Goal: Task Accomplishment & Management: Use online tool/utility

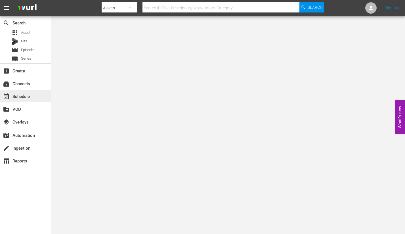
click at [19, 96] on div "event_available Schedule" at bounding box center [16, 95] width 32 height 5
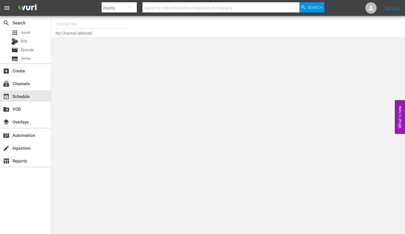
click at [78, 19] on input "text" at bounding box center [92, 24] width 73 height 14
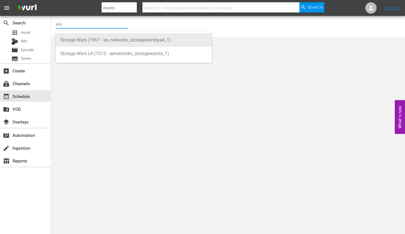
click at [91, 40] on div "Storage Wars (1967 - ae_networks_storagewarsbyae_1)" at bounding box center [133, 40] width 147 height 14
type input "Storage Wars (1967 - ae_networks_storagewarsbyae_1)"
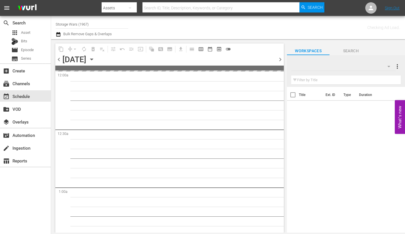
click at [93, 59] on icon "button" at bounding box center [91, 59] width 3 height 1
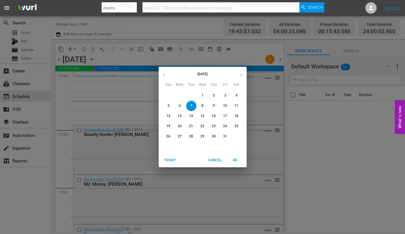
click at [178, 136] on p "27" at bounding box center [180, 136] width 4 height 5
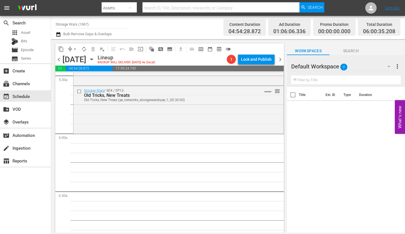
scroll to position [625, 0]
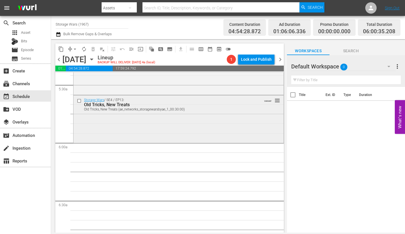
click at [101, 123] on div "Storage Wars / SE4 / EP13: Old Tricks, New Treats Old Tricks, New Treats (ae_ne…" at bounding box center [179, 118] width 210 height 47
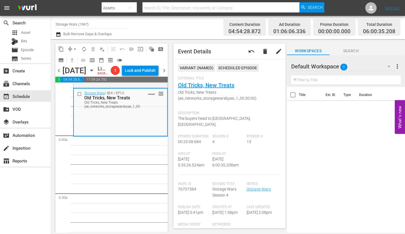
scroll to position [607, 0]
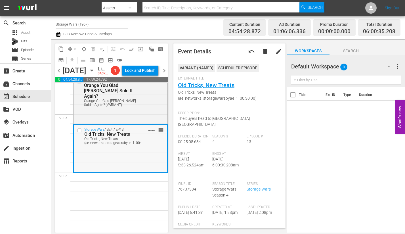
click at [109, 159] on div "Storage Wars / SE4 / EP13: Old Tricks, New Treats Old Tricks, New Treats (ae_ne…" at bounding box center [120, 148] width 93 height 47
click at [389, 66] on icon "button" at bounding box center [389, 66] width 7 height 7
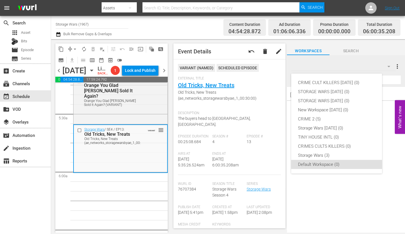
click at [175, 27] on div "CRIME CULT KILLERS OCT 20 25 (0) STORAGE WARS OCT 20 25 (0) STORAGE WARS SEPT 2…" at bounding box center [202, 117] width 405 height 234
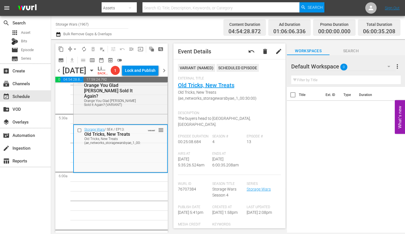
scroll to position [0, 0]
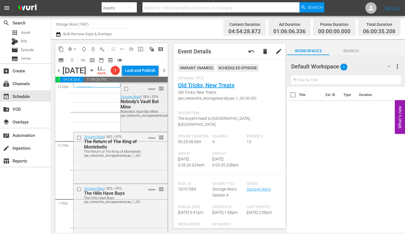
click at [134, 130] on div "VARIANT reorder Storage Wars / SE4 / EP4: Nobody's Vault But Mine Nobody's Vaul…" at bounding box center [144, 106] width 47 height 47
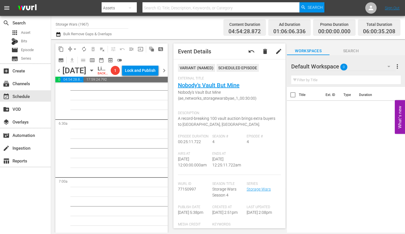
scroll to position [653, 0]
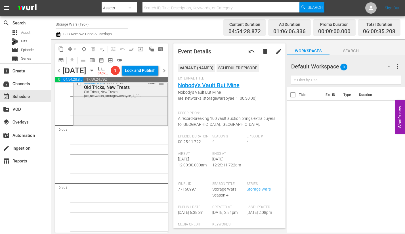
click at [128, 123] on div "Storage Wars / SE4 / EP13: Old Tricks, New Treats Old Tricks, New Treats (ae_ne…" at bounding box center [121, 101] width 94 height 47
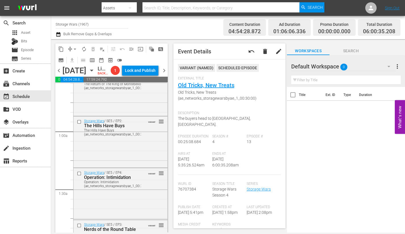
scroll to position [0, 0]
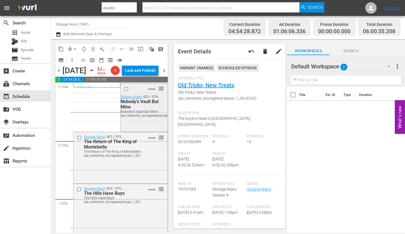
click at [137, 129] on div "VARIANT reorder Storage Wars / SE4 / EP4: Nobody's Vault But Mine Nobody's Vaul…" at bounding box center [144, 106] width 47 height 47
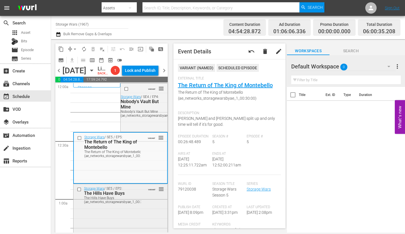
click at [141, 217] on div "Storage Wars / SE5 / EP2: The Hills Have Buys The Hills Have Buys (ae_networks_…" at bounding box center [121, 209] width 94 height 50
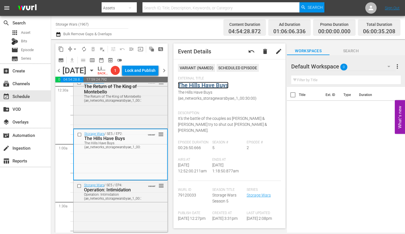
scroll to position [57, 0]
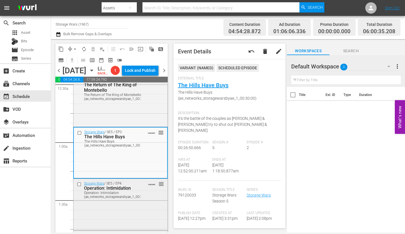
click at [133, 216] on div "Storage Wars / SE5 / EP4: Operation: Intimidation Operation: Intimidation (ae_n…" at bounding box center [121, 204] width 94 height 50
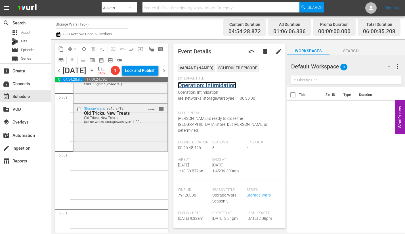
scroll to position [625, 0]
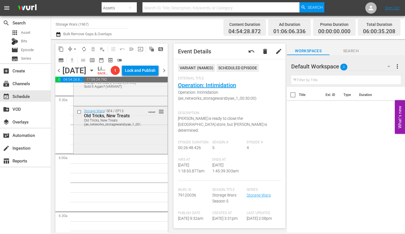
click at [113, 149] on div "Storage Wars / SE4 / EP13: Old Tricks, New Treats Old Tricks, New Treats (ae_ne…" at bounding box center [121, 129] width 94 height 47
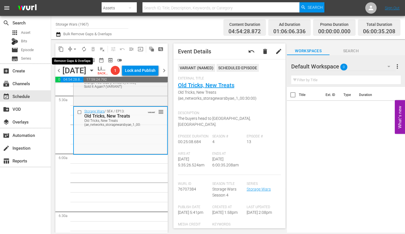
click at [75, 49] on span "arrow_drop_down" at bounding box center [75, 49] width 6 height 6
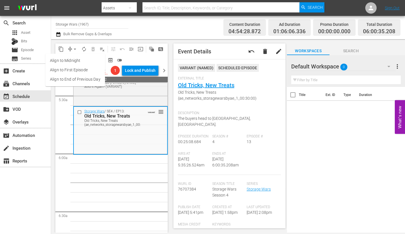
click at [68, 59] on li "Align to Midnight" at bounding box center [75, 60] width 60 height 9
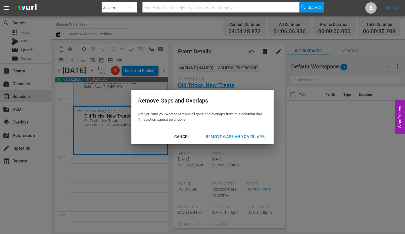
click at [223, 136] on div "Remove Gaps and Overlaps" at bounding box center [235, 136] width 68 height 7
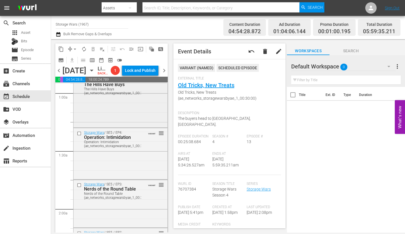
scroll to position [114, 0]
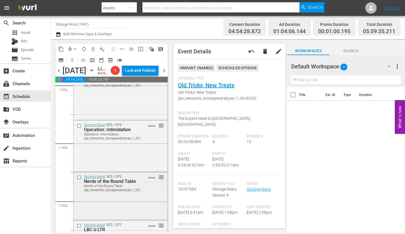
click at [131, 205] on div "Storage Wars / SE5 / EP3: Nerds of the Round Table Nerds of the Round Table (ae…" at bounding box center [121, 195] width 94 height 47
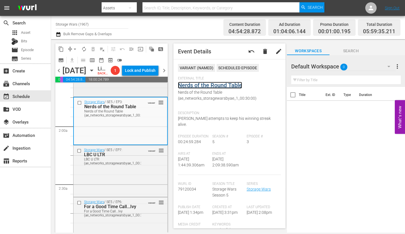
scroll to position [199, 0]
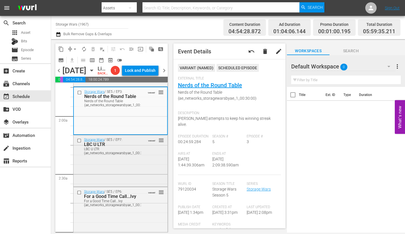
click at [133, 175] on div "Storage Wars / SE5 / EP7: LBC U LTR LBC U LTR (ae_networks_storagewarsbyae_1_00…" at bounding box center [121, 160] width 94 height 50
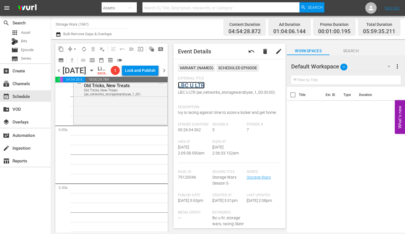
scroll to position [653, 0]
click at [98, 120] on div "Storage Wars / SE4 / EP13: Old Tricks, New Treats Old Tricks, New Treats (ae_ne…" at bounding box center [121, 99] width 94 height 47
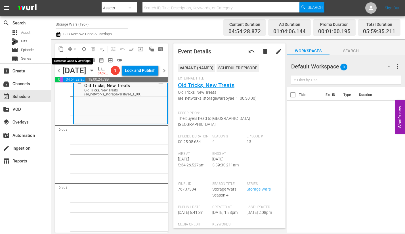
click at [75, 48] on span "arrow_drop_down" at bounding box center [75, 49] width 6 height 6
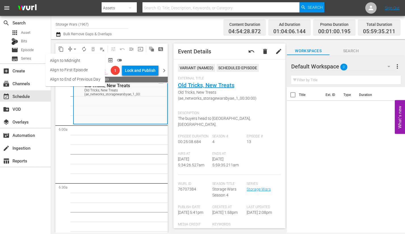
click at [71, 60] on li "Align to Midnight" at bounding box center [75, 60] width 60 height 9
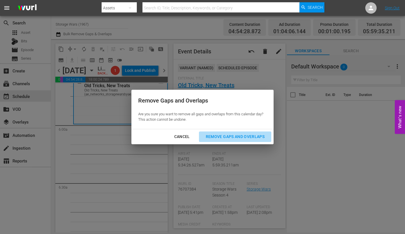
click at [245, 134] on div "Remove Gaps and Overlaps" at bounding box center [235, 136] width 68 height 7
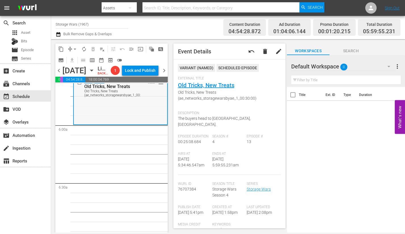
click at [107, 117] on div "Storage Wars / SE4 / EP13: Old Tricks, New Treats Old Tricks, New Treats (ae_ne…" at bounding box center [120, 100] width 93 height 47
click at [73, 48] on span "arrow_drop_down" at bounding box center [75, 49] width 6 height 6
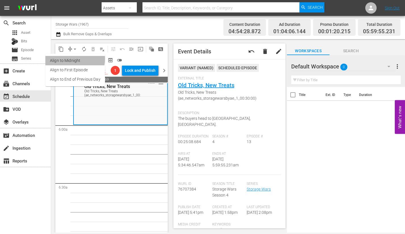
click at [72, 59] on li "Align to Midnight" at bounding box center [75, 60] width 60 height 9
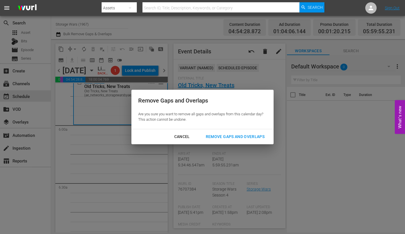
click at [222, 136] on div "Remove Gaps and Overlaps" at bounding box center [235, 136] width 68 height 7
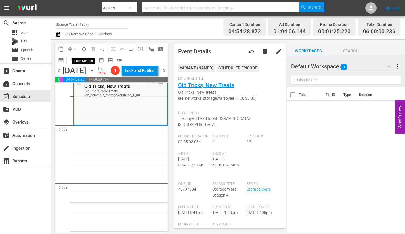
click at [84, 49] on span "autorenew_outlined" at bounding box center [84, 49] width 6 height 6
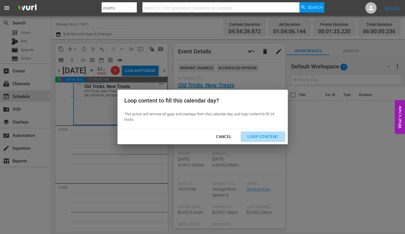
click at [264, 136] on div "Loop Content" at bounding box center [263, 136] width 40 height 7
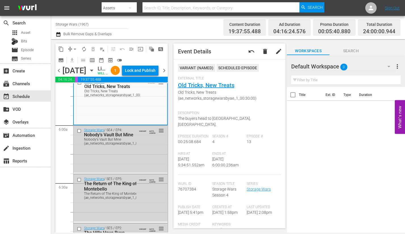
click at [163, 74] on span "chevron_right" at bounding box center [164, 70] width 7 height 7
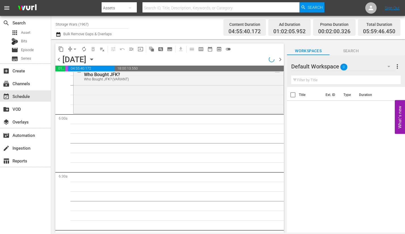
scroll to position [586, 0]
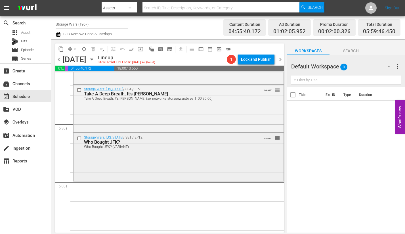
click at [150, 160] on div "Storage Wars: Texas / SE1 / EP12: Who Bought JFK? Who Bought JFK? (VARIANT) VAR…" at bounding box center [179, 156] width 210 height 47
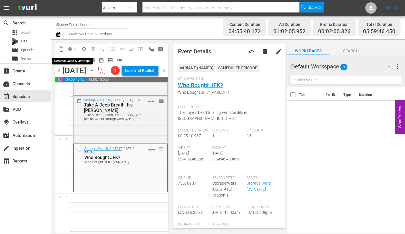
click at [73, 49] on span "arrow_drop_down" at bounding box center [75, 49] width 6 height 6
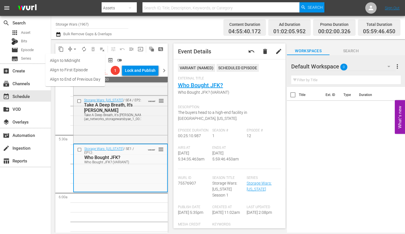
click at [65, 59] on li "Align to Midnight" at bounding box center [75, 60] width 60 height 9
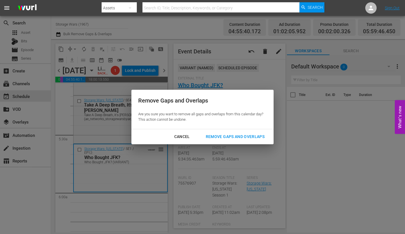
click at [218, 136] on div "Remove Gaps and Overlaps" at bounding box center [235, 136] width 68 height 7
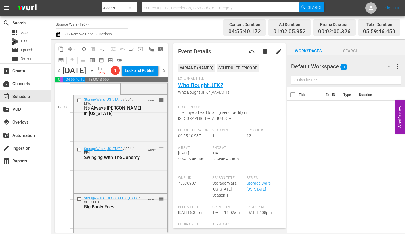
scroll to position [0, 0]
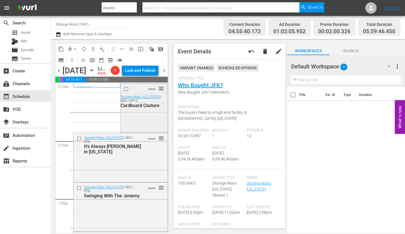
click at [141, 120] on div "VARIANT reorder Storage Wars: Texas / SE4 / EP13: Cardboard Couture" at bounding box center [144, 107] width 47 height 48
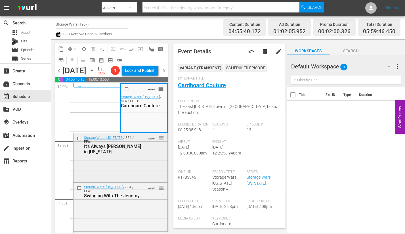
click at [131, 168] on div "Storage Wars: Texas / SE4 / EP6: It's Always Sonny in Texas VARIANT reorder" at bounding box center [121, 157] width 94 height 48
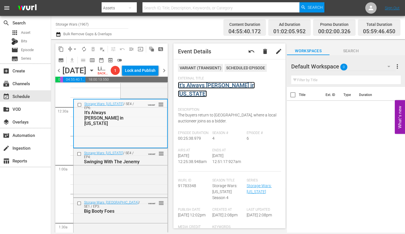
scroll to position [85, 0]
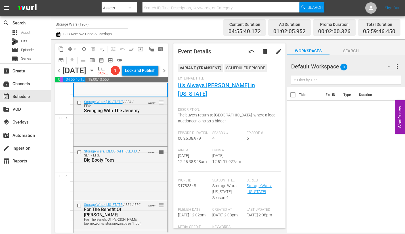
click at [130, 144] on div "Storage Wars: Texas / SE4 / EP4: Swinging With The Jenemy VARIANT reorder" at bounding box center [121, 121] width 94 height 48
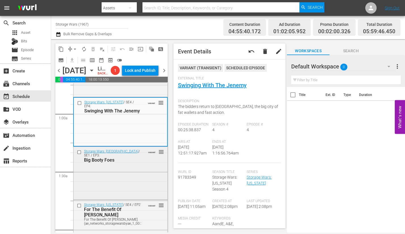
click at [131, 189] on div "Storage Wars: Miami / SE1 / EP3: Big Booty Foes VARIANT reorder" at bounding box center [121, 172] width 94 height 51
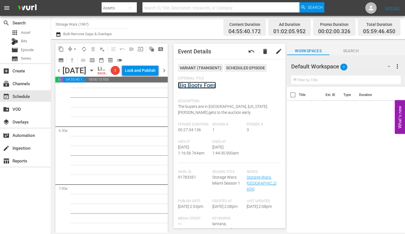
scroll to position [625, 0]
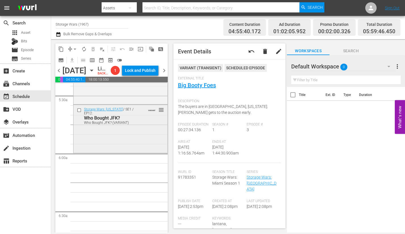
click at [105, 147] on div "Storage Wars: Texas / SE1 / EP12: Who Bought JFK? Who Bought JFK? (VARIANT) VAR…" at bounding box center [121, 128] width 94 height 47
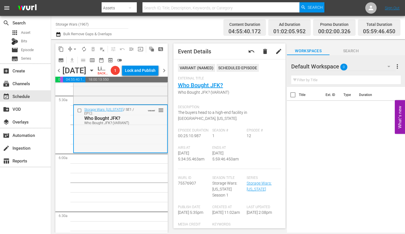
click at [119, 149] on div "Storage Wars: Texas / SE1 / EP12: Who Bought JFK? Who Bought JFK? (VARIANT) VAR…" at bounding box center [120, 128] width 93 height 47
click at [106, 139] on div "Storage Wars: Texas / SE1 / EP12: Who Bought JFK? Who Bought JFK? (VARIANT) VAR…" at bounding box center [120, 128] width 93 height 47
click at [75, 48] on span "arrow_drop_down" at bounding box center [75, 49] width 6 height 6
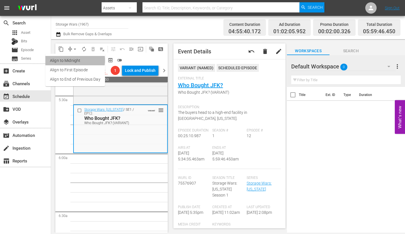
click at [71, 60] on li "Align to Midnight" at bounding box center [75, 60] width 60 height 9
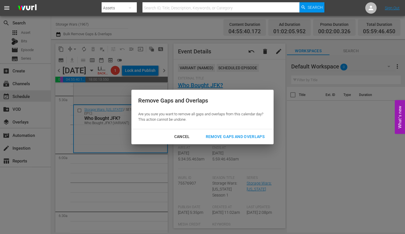
click at [230, 135] on div "Remove Gaps and Overlaps" at bounding box center [235, 136] width 68 height 7
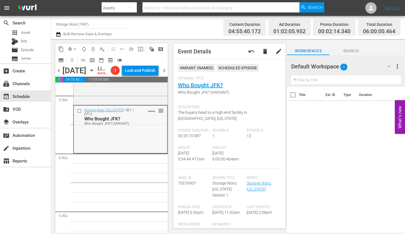
click at [104, 148] on div "Storage Wars: Texas / SE1 / EP12: Who Bought JFK? Who Bought JFK? (VARIANT) VAR…" at bounding box center [120, 129] width 93 height 47
click at [83, 51] on span "autorenew_outlined" at bounding box center [84, 49] width 6 height 6
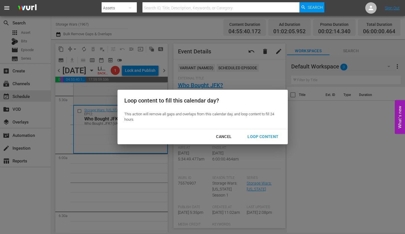
click at [268, 135] on div "Loop Content" at bounding box center [263, 136] width 40 height 7
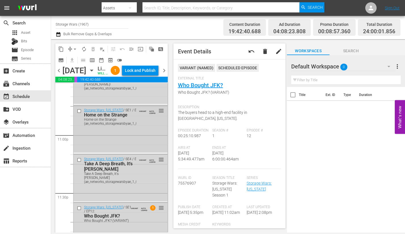
scroll to position [2641, 0]
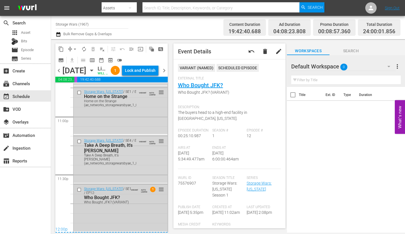
click at [131, 207] on div "Storage Wars: Texas / SE1 / EP12: Who Bought JFK? Who Bought JFK? (VARIANT) VAR…" at bounding box center [121, 207] width 94 height 47
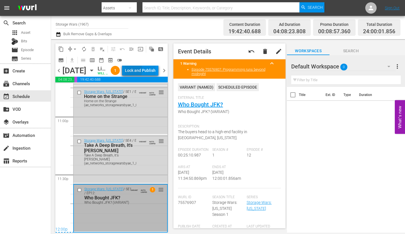
click at [139, 71] on div "Lock and Publish" at bounding box center [140, 70] width 31 height 10
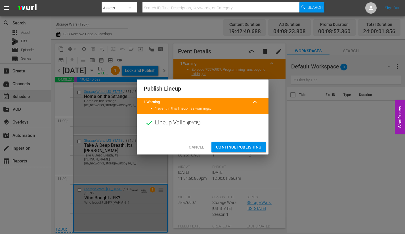
click at [231, 147] on span "Continue Publishing" at bounding box center [239, 147] width 46 height 7
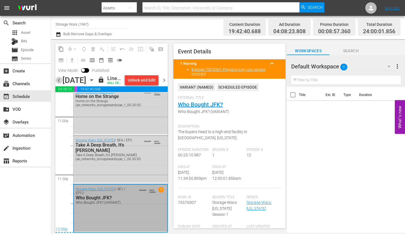
click at [59, 84] on span "chevron_left" at bounding box center [58, 80] width 7 height 7
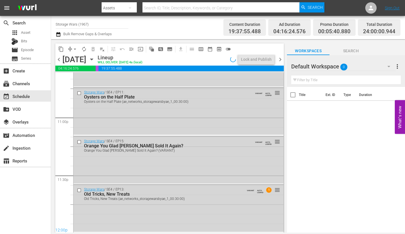
scroll to position [2621, 0]
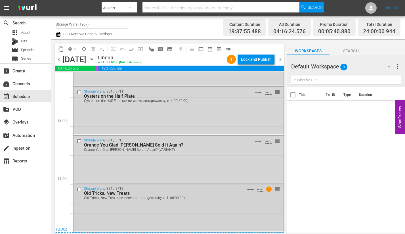
click at [207, 209] on div "Storage Wars / SE4 / EP13: Old Tricks, New Treats Old Tricks, New Treats (ae_ne…" at bounding box center [179, 207] width 210 height 47
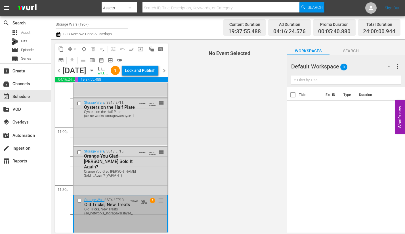
scroll to position [2641, 0]
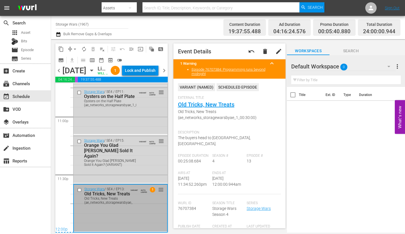
click at [142, 69] on div "Lock and Publish" at bounding box center [140, 70] width 31 height 10
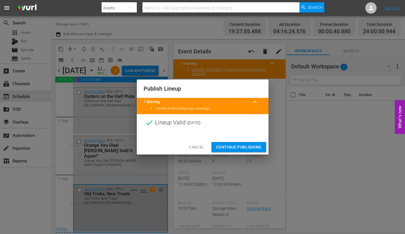
click at [236, 145] on span "Continue Publishing" at bounding box center [239, 147] width 46 height 7
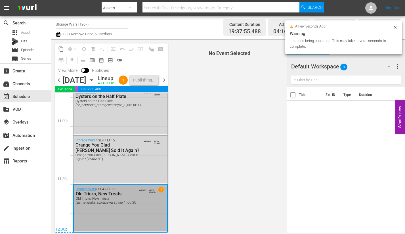
click at [164, 84] on span "chevron_right" at bounding box center [164, 80] width 7 height 7
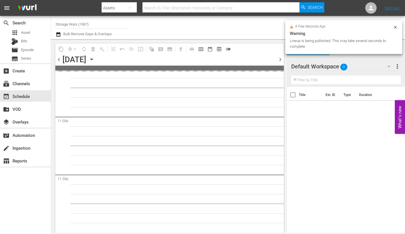
scroll to position [2620, 0]
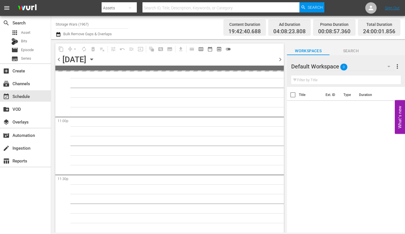
click at [281, 61] on span "chevron_right" at bounding box center [280, 59] width 7 height 7
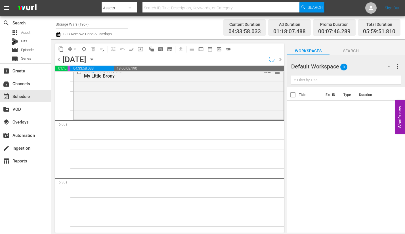
scroll to position [616, 0]
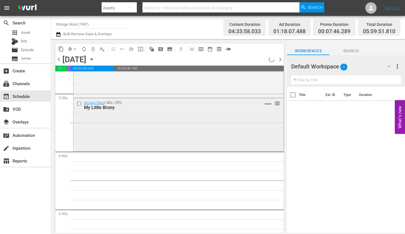
click at [131, 124] on div "Storage Wars / SE6 / EP2: My Little Brony VARIANT reorder" at bounding box center [179, 124] width 210 height 52
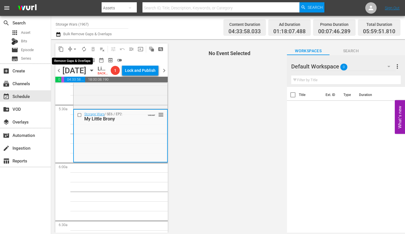
click at [70, 48] on button "arrow_drop_down" at bounding box center [74, 49] width 9 height 9
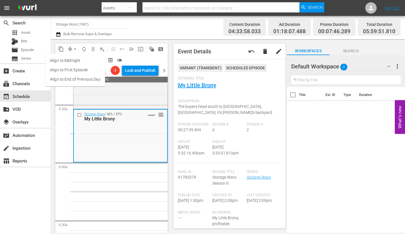
click at [64, 60] on li "Align to Midnight" at bounding box center [75, 60] width 60 height 9
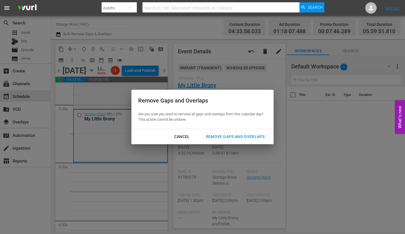
click at [213, 135] on div "Remove Gaps and Overlaps" at bounding box center [235, 136] width 68 height 7
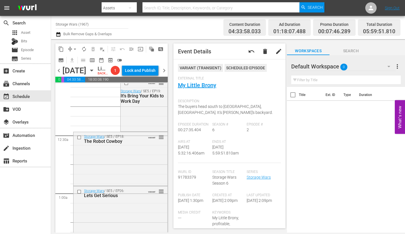
scroll to position [0, 0]
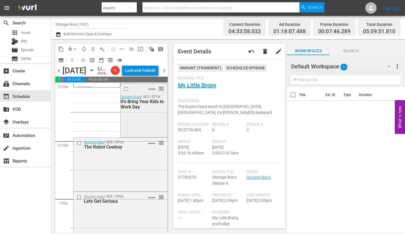
click at [143, 129] on div "VARIANT reorder Storage Wars / SE5 / EP19: It's Bring Your Kids to Work Day" at bounding box center [144, 109] width 47 height 53
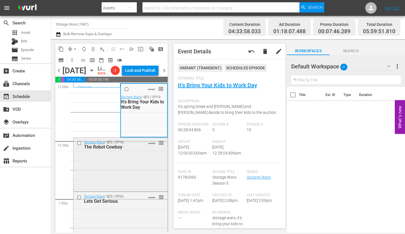
click at [141, 174] on div "Storage Wars / SE5 / EP18: The Robot Cowboy VARIANT reorder" at bounding box center [121, 164] width 94 height 53
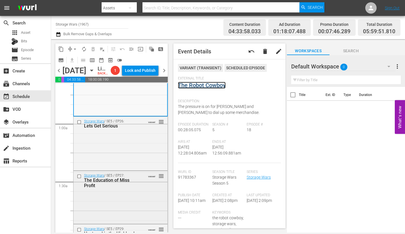
scroll to position [85, 0]
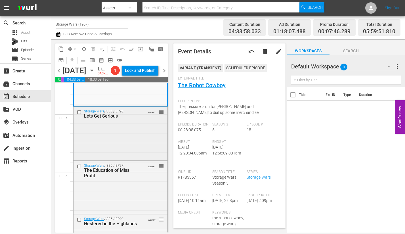
click at [121, 156] on div "Storage Wars / SE5 / EP26: Lets Get Serious VARIANT reorder" at bounding box center [121, 133] width 94 height 53
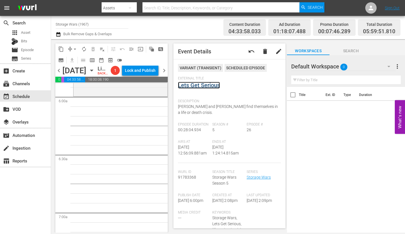
scroll to position [596, 0]
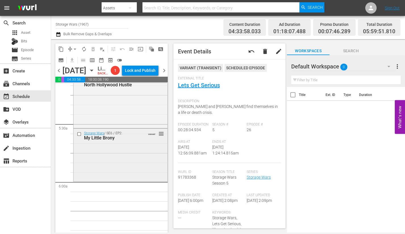
click at [111, 169] on div "Storage Wars / SE6 / EP2: My Little Brony VARIANT reorder" at bounding box center [121, 155] width 94 height 52
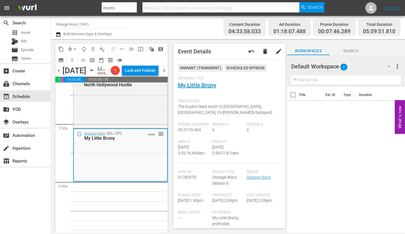
click at [75, 47] on span "arrow_drop_down" at bounding box center [75, 49] width 6 height 6
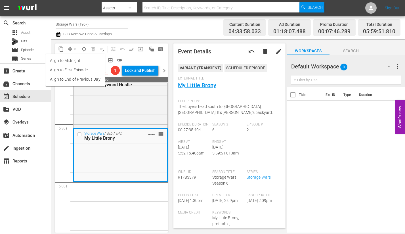
click at [72, 59] on li "Align to Midnight" at bounding box center [75, 60] width 60 height 9
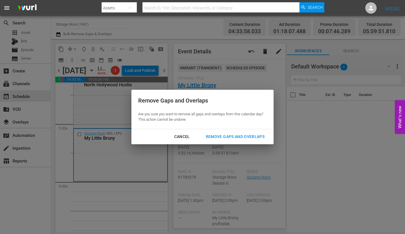
click at [229, 137] on div "Remove Gaps and Overlaps" at bounding box center [235, 136] width 68 height 7
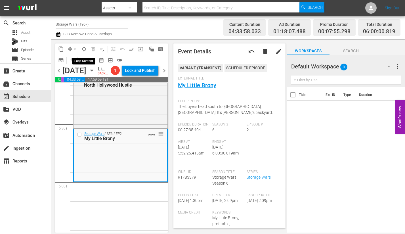
click at [82, 48] on span "autorenew_outlined" at bounding box center [84, 49] width 6 height 6
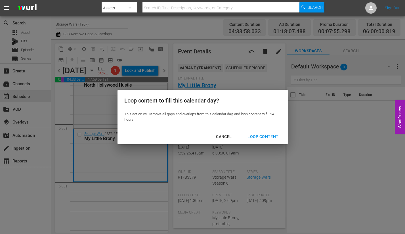
click at [262, 137] on div "Loop Content" at bounding box center [263, 136] width 40 height 7
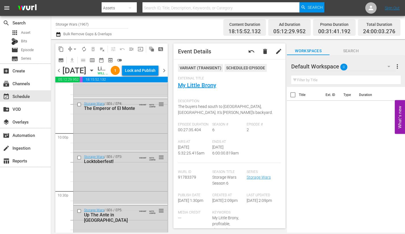
scroll to position [2641, 0]
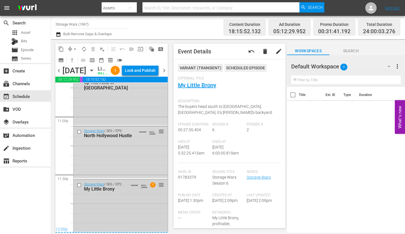
click at [134, 215] on div "Storage Wars / SE6 / EP2: My Little Brony VARIANT AUTO-LOOPED 1 reorder" at bounding box center [121, 206] width 94 height 52
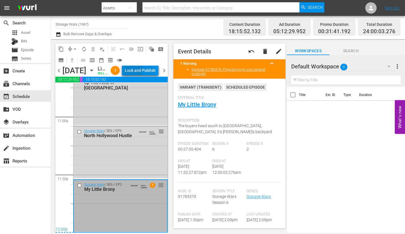
click at [142, 70] on div "Lock and Publish" at bounding box center [140, 70] width 31 height 10
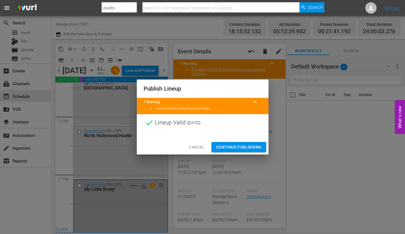
click at [230, 148] on span "Continue Publishing" at bounding box center [239, 147] width 46 height 7
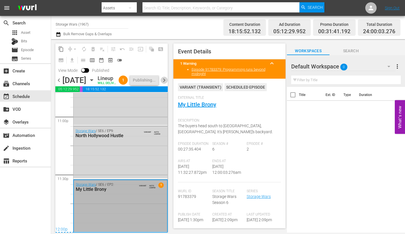
click at [162, 84] on span "chevron_right" at bounding box center [164, 80] width 7 height 7
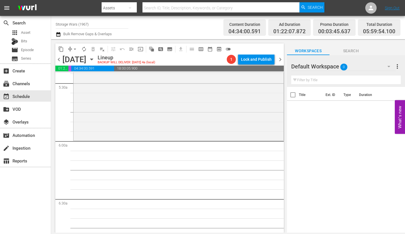
scroll to position [611, 0]
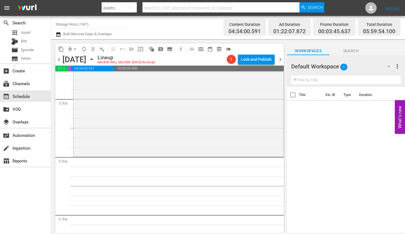
drag, startPoint x: 280, startPoint y: 210, endPoint x: 286, endPoint y: 116, distance: 93.4
click at [286, 116] on div "content_copy compress arrow_drop_down autorenew_outlined delete_forever_outline…" at bounding box center [169, 135] width 236 height 193
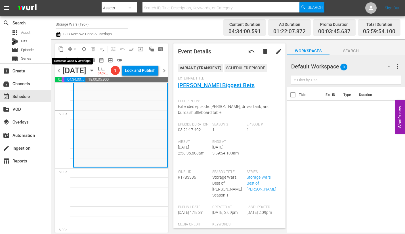
click at [76, 48] on span "arrow_drop_down" at bounding box center [75, 49] width 6 height 6
click at [76, 59] on li "Align to Midnight" at bounding box center [75, 60] width 47 height 9
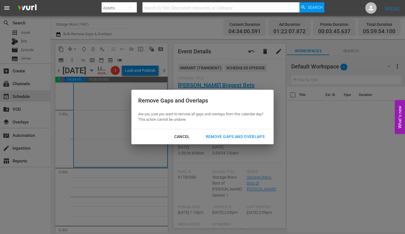
click at [236, 135] on div "Remove Gaps and Overlaps" at bounding box center [235, 136] width 68 height 7
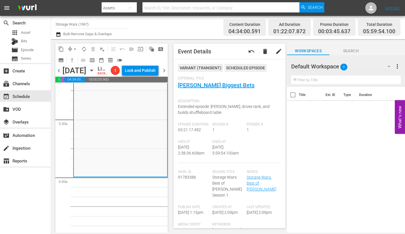
scroll to position [0, 0]
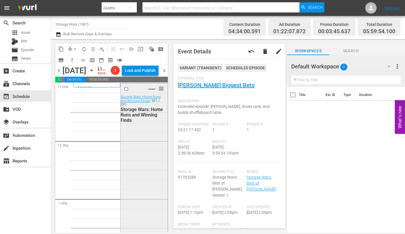
click at [139, 143] on div "VARIANT reorder Storage Wars: Home Runs and Winning Finds / SE1 / EP1: Storage …" at bounding box center [144, 235] width 47 height 305
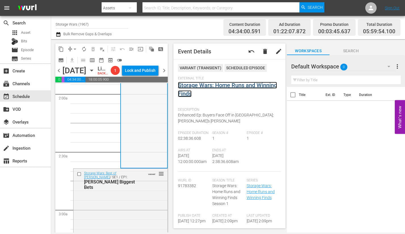
scroll to position [256, 0]
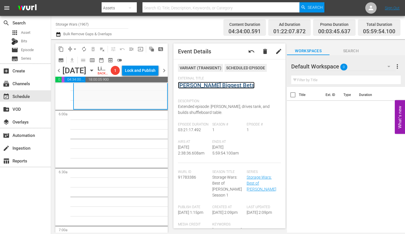
scroll to position [596, 0]
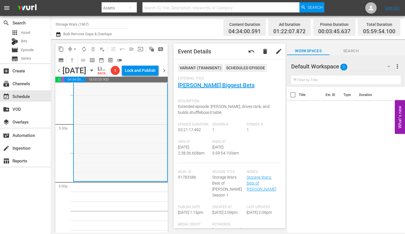
click at [76, 49] on span "arrow_drop_down" at bounding box center [75, 49] width 6 height 6
click at [71, 58] on li "Align to Midnight" at bounding box center [75, 60] width 60 height 9
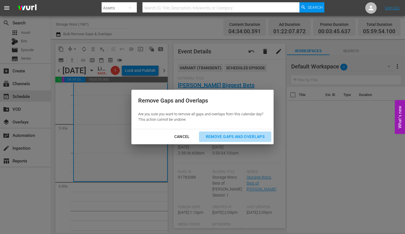
click at [216, 134] on div "Remove Gaps and Overlaps" at bounding box center [235, 136] width 68 height 7
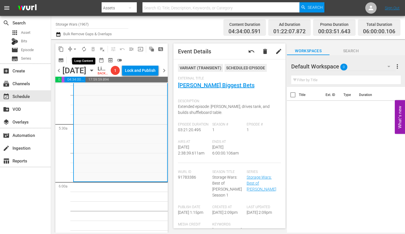
click at [84, 47] on span "autorenew_outlined" at bounding box center [84, 49] width 6 height 6
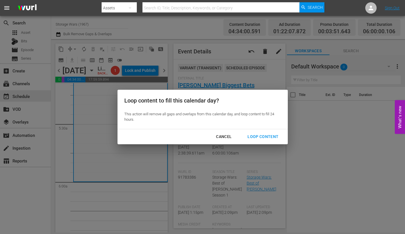
click at [260, 136] on div "Loop Content" at bounding box center [263, 136] width 40 height 7
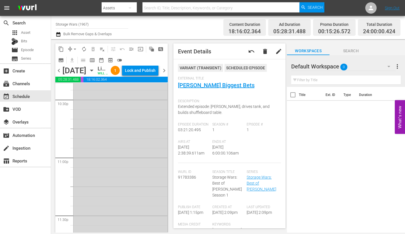
scroll to position [2641, 0]
click at [103, 201] on div "Storage Wars: Best of Barry / SE1 / EP1: Barry's Biggest Bets VARIANT AUTO-LOOP…" at bounding box center [121, 37] width 94 height 387
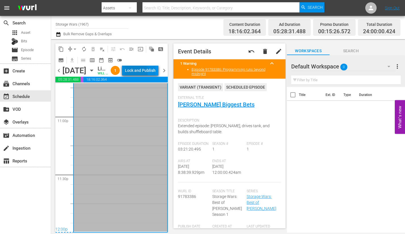
click at [149, 72] on div "Lock and Publish" at bounding box center [140, 70] width 31 height 10
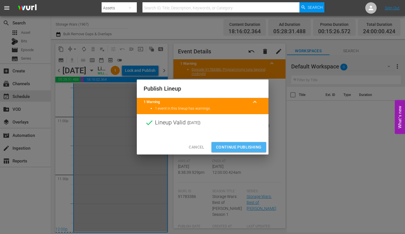
click at [227, 145] on span "Continue Publishing" at bounding box center [239, 147] width 46 height 7
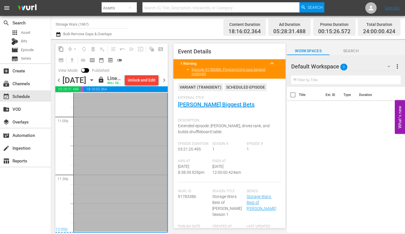
click at [164, 84] on span "chevron_right" at bounding box center [164, 80] width 7 height 7
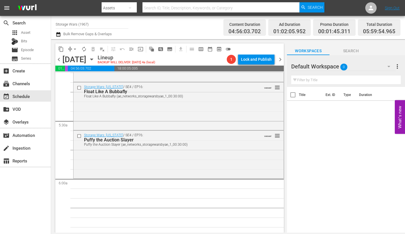
scroll to position [647, 0]
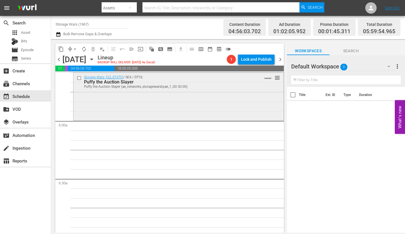
click at [112, 106] on div "Storage Wars: Texas / SE4 / EP76: Puffy the Auction Slayer Puffy the Auction Sl…" at bounding box center [179, 96] width 210 height 47
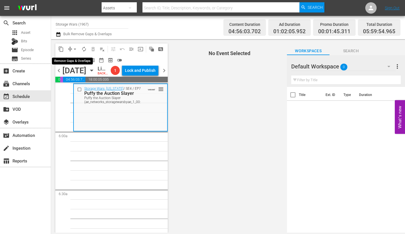
click at [74, 49] on span "arrow_drop_down" at bounding box center [75, 49] width 6 height 6
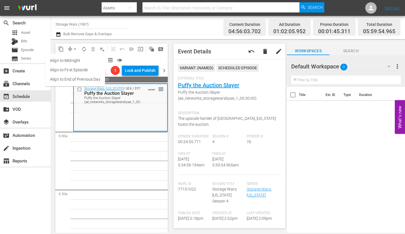
click at [71, 61] on li "Align to Midnight" at bounding box center [75, 60] width 60 height 9
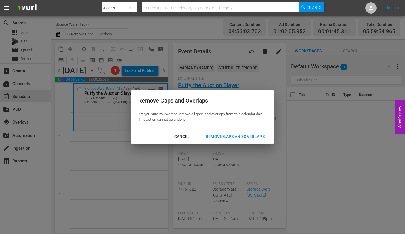
click at [233, 137] on div "Remove Gaps and Overlaps" at bounding box center [235, 136] width 68 height 7
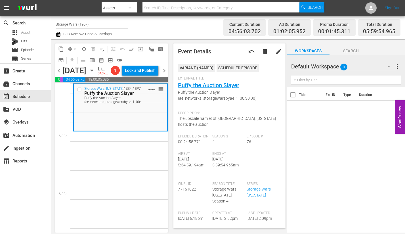
scroll to position [0, 0]
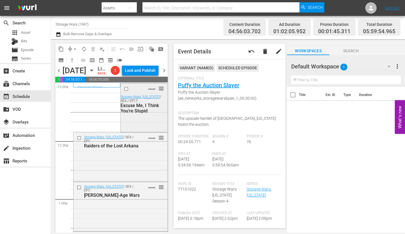
click at [129, 131] on div "VARIANT reorder Storage Wars: Texas / SE4 / EP17: Excuse Me, I Think You're Stu…" at bounding box center [144, 106] width 47 height 47
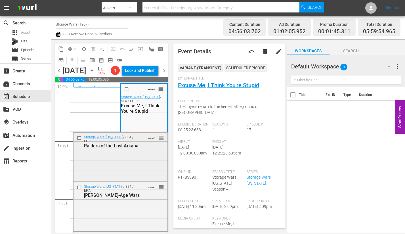
click at [153, 166] on div "Storage Wars: Texas / SE4 / EP1: Raiders of the Lost Arkana VARIANT reorder" at bounding box center [121, 157] width 94 height 48
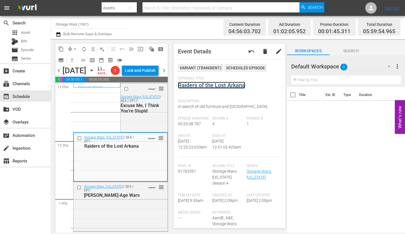
scroll to position [57, 0]
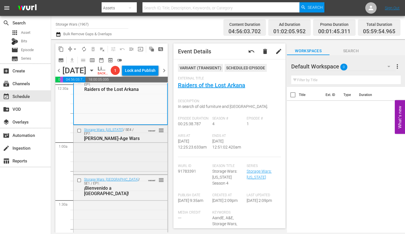
click at [127, 154] on div "Storage Wars: Texas / SE4 / EP7: Stowe-Age Wars VARIANT reorder" at bounding box center [121, 149] width 94 height 48
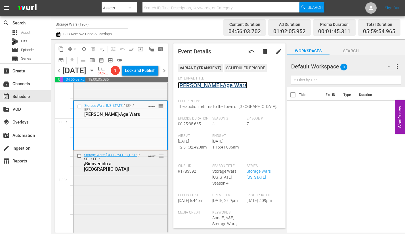
scroll to position [114, 0]
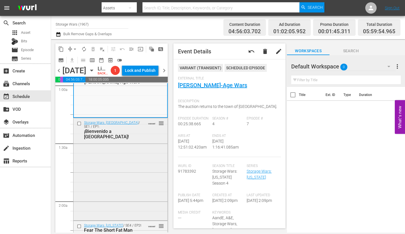
click at [117, 146] on div "Storage Wars: Miami / SE1 / EP1: ¡Bienvenido a Miami! VARIANT reorder" at bounding box center [121, 168] width 94 height 101
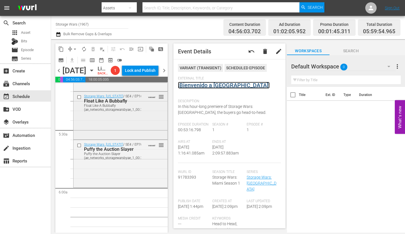
scroll to position [596, 0]
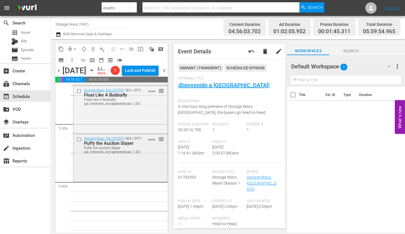
click at [91, 177] on div "Storage Wars: Texas / SE4 / EP76: Puffy the Auction Slayer Puffy the Auction Sl…" at bounding box center [121, 157] width 94 height 47
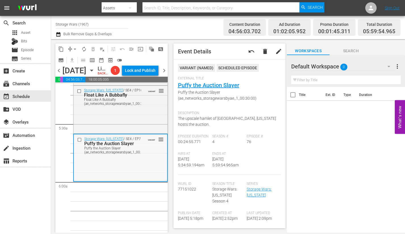
click at [91, 168] on div "Storage Wars: Texas / SE4 / EP76: Puffy the Auction Slayer Puffy the Auction Sl…" at bounding box center [120, 157] width 93 height 47
click at [74, 48] on span "arrow_drop_down" at bounding box center [75, 49] width 6 height 6
click at [67, 59] on li "Align to Midnight" at bounding box center [75, 60] width 60 height 9
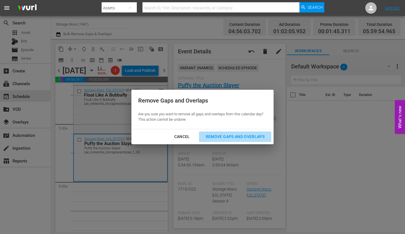
click at [245, 136] on div "Remove Gaps and Overlaps" at bounding box center [235, 136] width 68 height 7
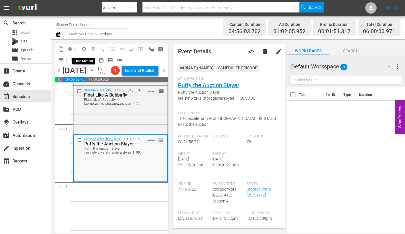
click at [84, 47] on span "autorenew_outlined" at bounding box center [84, 49] width 6 height 6
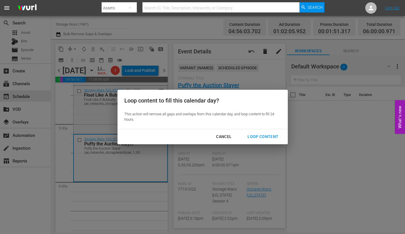
click at [261, 135] on div "Loop Content" at bounding box center [263, 136] width 40 height 7
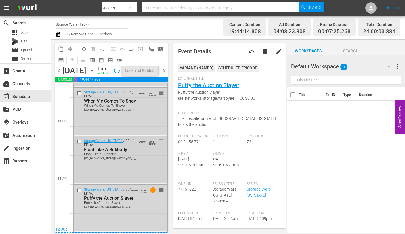
scroll to position [2641, 0]
click at [138, 219] on div "Storage Wars: Texas / SE4 / EP76: Puffy the Auction Slayer Puffy the Auction Sl…" at bounding box center [121, 208] width 94 height 47
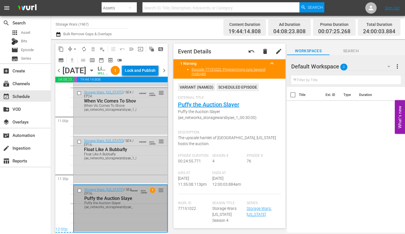
click at [145, 69] on div "Lock and Publish" at bounding box center [140, 70] width 31 height 10
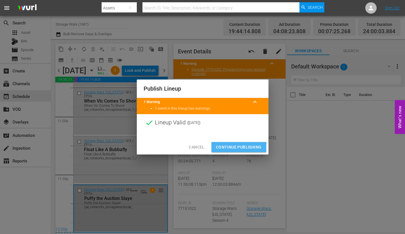
click at [227, 148] on span "Continue Publishing" at bounding box center [239, 147] width 46 height 7
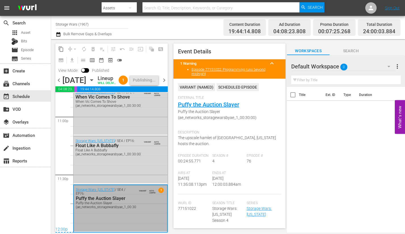
click at [164, 84] on span "chevron_right" at bounding box center [164, 80] width 7 height 7
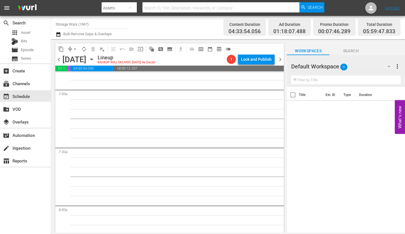
scroll to position [578, 0]
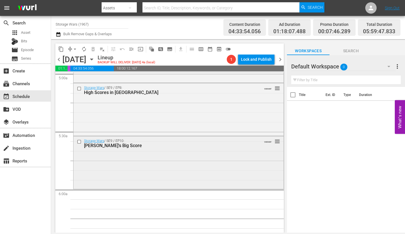
click at [78, 172] on div "Storage Wars / SE9 / EP10: Mary's Big Score VARIANT reorder" at bounding box center [179, 162] width 210 height 52
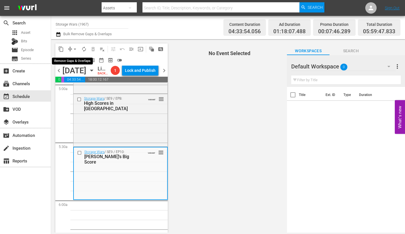
click at [74, 49] on span "arrow_drop_down" at bounding box center [75, 49] width 6 height 6
click at [71, 59] on li "Align to Midnight" at bounding box center [75, 60] width 47 height 9
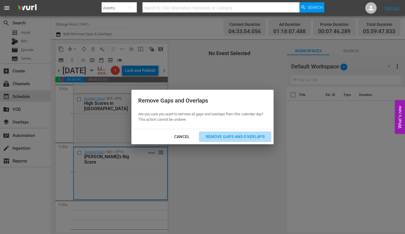
click at [223, 136] on div "Remove Gaps and Overlaps" at bounding box center [235, 136] width 68 height 7
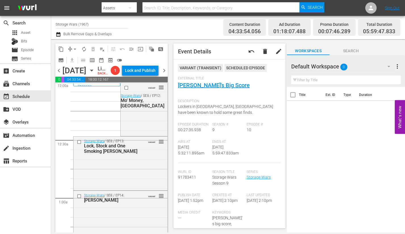
scroll to position [0, 0]
click at [139, 136] on div "VARIANT reorder Storage Wars / SE8 / EP12: Mo' Money, Mo' Valley" at bounding box center [144, 109] width 47 height 53
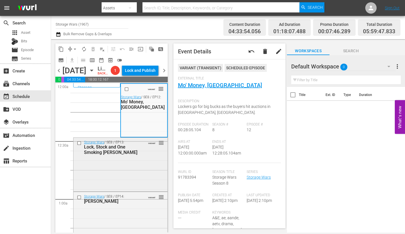
click at [134, 157] on div "Storage Wars / SE8 / EP13: Lock, Stock and One Smoking Darrell VARIANT reorder" at bounding box center [121, 147] width 94 height 19
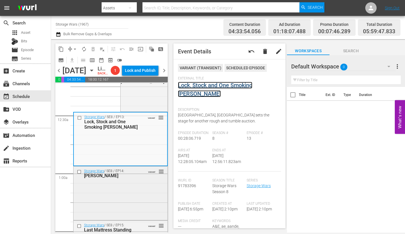
scroll to position [57, 0]
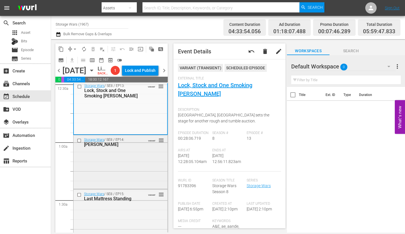
click at [128, 183] on div "Storage Wars / SE8 / EP14: Rene Abides VARIANT reorder" at bounding box center [121, 161] width 94 height 53
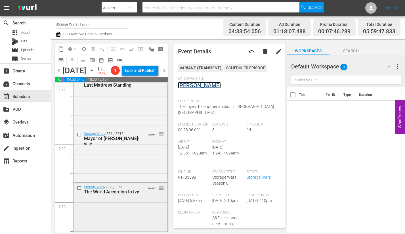
scroll to position [114, 0]
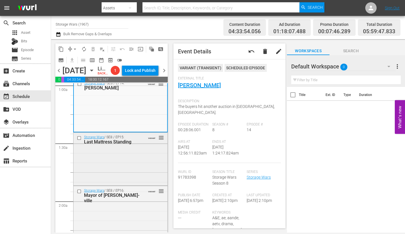
click at [114, 184] on div "Storage Wars / SE8 / EP15: Last Mattress Standing VARIANT reorder" at bounding box center [121, 159] width 94 height 52
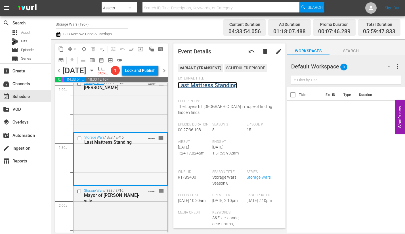
scroll to position [170, 0]
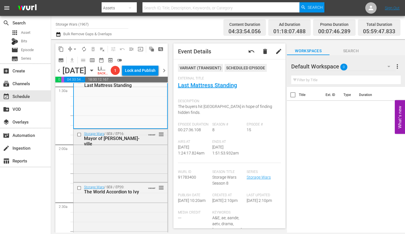
click at [123, 178] on div "Storage Wars / SE8 / EP16: Mayor of Margarita-ville VARIANT reorder" at bounding box center [121, 155] width 94 height 52
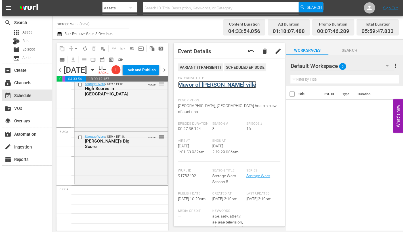
scroll to position [625, 0]
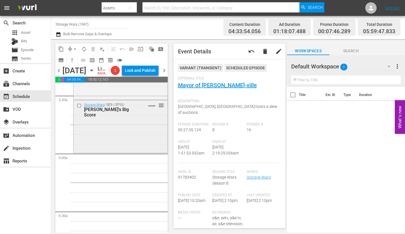
click at [96, 152] on div "Storage Wars / SE9 / EP10: Mary's Big Score VARIANT reorder" at bounding box center [121, 126] width 94 height 52
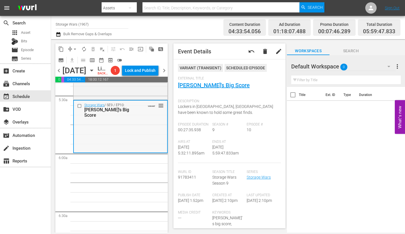
click at [88, 147] on div "Storage Wars / SE9 / EP10: Mary's Big Score VARIANT reorder" at bounding box center [120, 127] width 93 height 52
click at [74, 48] on span "arrow_drop_down" at bounding box center [75, 49] width 6 height 6
click at [73, 59] on li "Align to Midnight" at bounding box center [75, 60] width 60 height 9
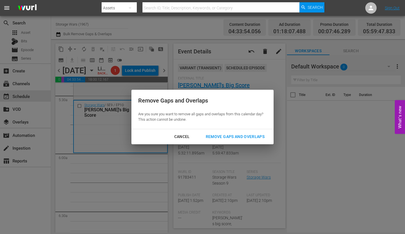
click at [229, 134] on div "Remove Gaps and Overlaps" at bounding box center [235, 136] width 68 height 7
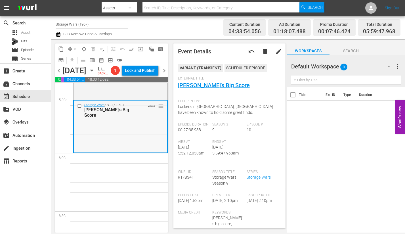
click at [111, 152] on div "Storage Wars / SE9 / EP10: Mary's Big Score VARIANT reorder" at bounding box center [120, 127] width 93 height 52
click at [73, 48] on span "arrow_drop_down" at bounding box center [75, 49] width 6 height 6
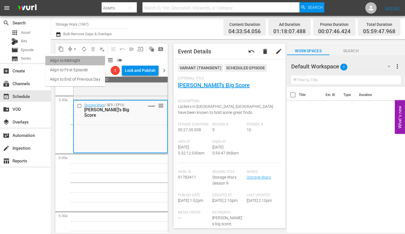
click at [74, 59] on li "Align to Midnight" at bounding box center [75, 60] width 60 height 9
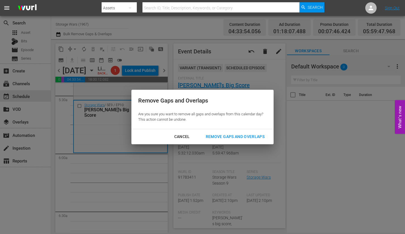
click at [245, 135] on div "Remove Gaps and Overlaps" at bounding box center [235, 136] width 68 height 7
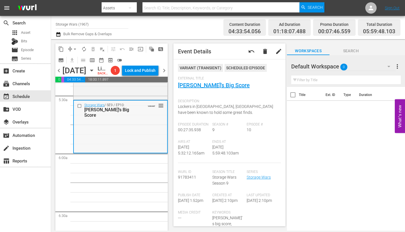
click at [108, 148] on div "Storage Wars / SE9 / EP10: Mary's Big Score VARIANT reorder" at bounding box center [120, 127] width 93 height 52
click at [76, 48] on span "arrow_drop_down" at bounding box center [75, 49] width 6 height 6
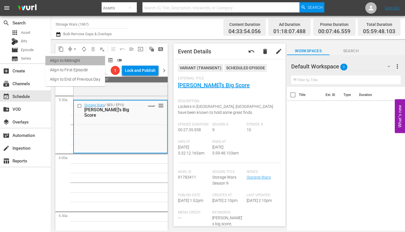
click at [77, 60] on li "Align to Midnight" at bounding box center [75, 60] width 60 height 9
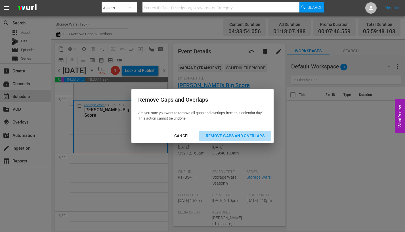
click at [220, 135] on div "Remove Gaps and Overlaps" at bounding box center [235, 135] width 68 height 7
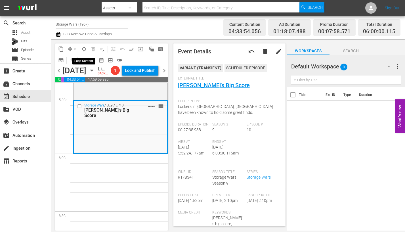
click at [85, 49] on span "autorenew_outlined" at bounding box center [84, 49] width 6 height 6
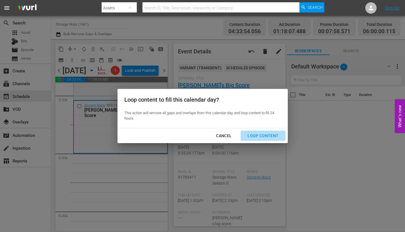
click at [250, 133] on div "Loop Content" at bounding box center [263, 135] width 40 height 7
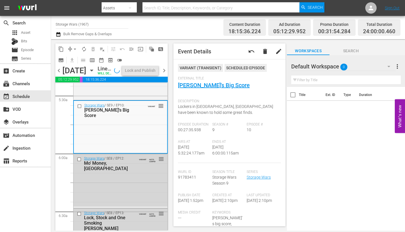
scroll to position [2643, 0]
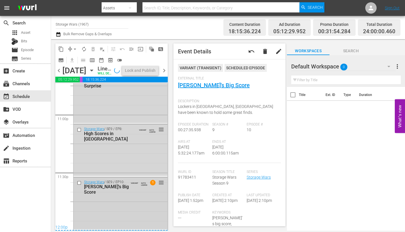
click at [116, 208] on div "Storage Wars / SE9 / EP10: Mary's Big Score VARIANT AUTO-LOOPED 1 reorder" at bounding box center [121, 203] width 94 height 52
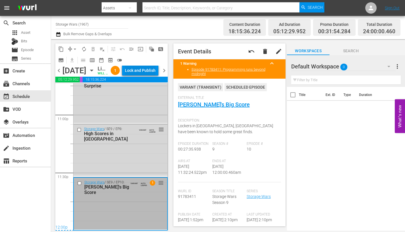
click at [141, 76] on div "Lock and Publish" at bounding box center [140, 70] width 31 height 10
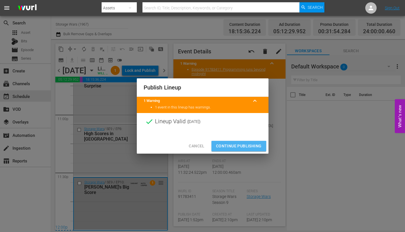
click at [231, 147] on span "Continue Publishing" at bounding box center [239, 146] width 46 height 7
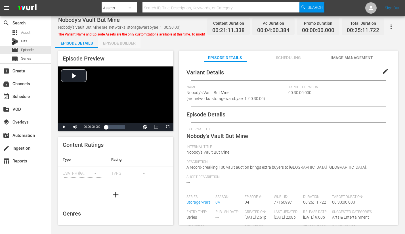
click at [127, 43] on div "Episode Builder" at bounding box center [119, 43] width 43 height 14
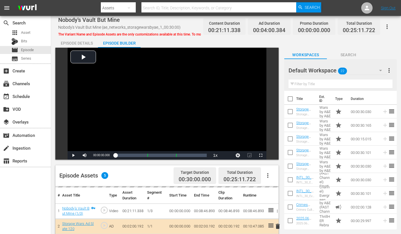
click at [382, 71] on icon "button" at bounding box center [380, 70] width 7 height 7
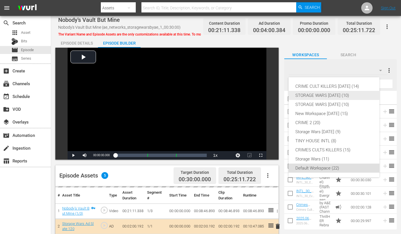
click at [329, 95] on div "STORAGE WARS OCT 20 25 (10)" at bounding box center [333, 95] width 77 height 9
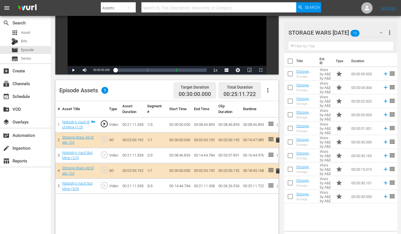
scroll to position [114, 0]
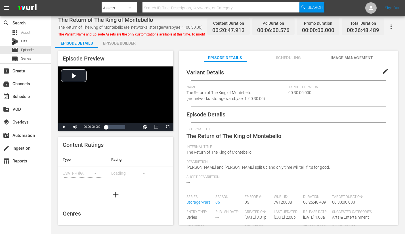
click at [126, 40] on div "Episode Builder" at bounding box center [119, 43] width 43 height 14
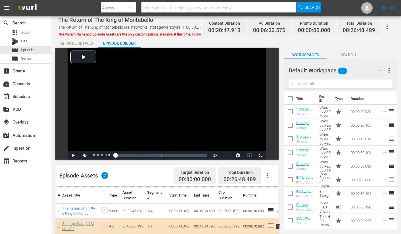
click at [381, 71] on icon "button" at bounding box center [380, 70] width 7 height 7
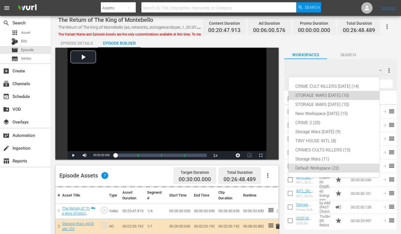
click at [325, 95] on div "STORAGE WARS OCT 20 25 (10)" at bounding box center [333, 95] width 77 height 9
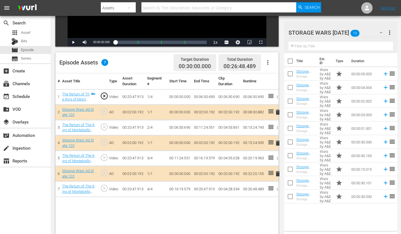
scroll to position [114, 0]
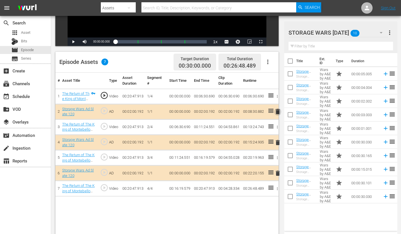
click at [277, 112] on span "delete" at bounding box center [277, 111] width 7 height 7
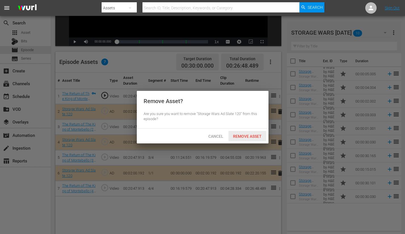
click at [242, 134] on span "Remove Asset" at bounding box center [248, 136] width 38 height 5
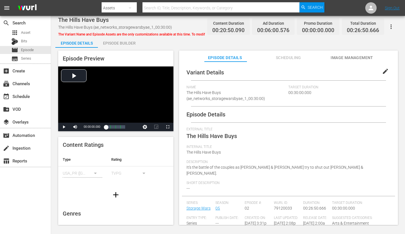
click at [131, 43] on div "Episode Builder" at bounding box center [119, 43] width 43 height 14
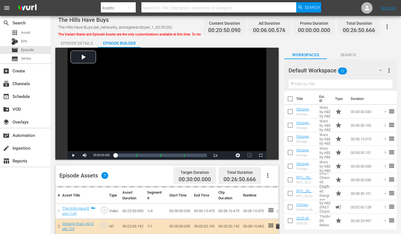
click at [380, 72] on icon "button" at bounding box center [380, 70] width 7 height 7
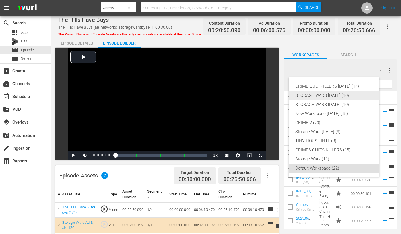
click at [325, 94] on div "STORAGE WARS OCT 20 25 (10)" at bounding box center [333, 95] width 77 height 9
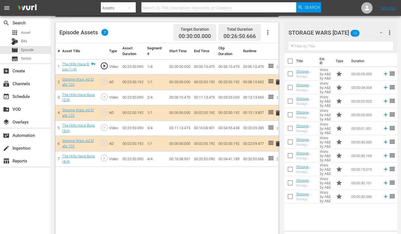
scroll to position [148, 0]
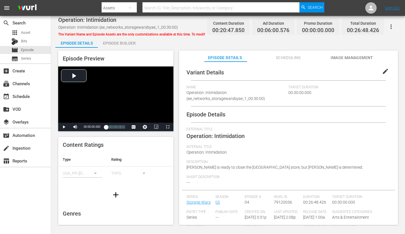
click at [118, 41] on div "Episode Builder" at bounding box center [119, 43] width 43 height 14
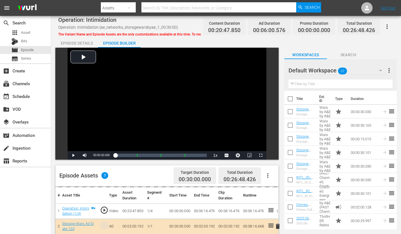
click at [380, 69] on icon "button" at bounding box center [380, 70] width 7 height 7
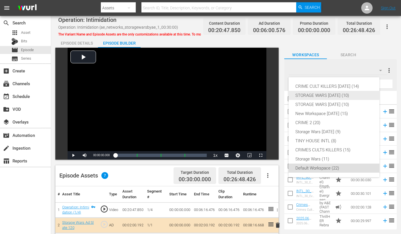
click at [332, 95] on div "STORAGE WARS [DATE] (10)" at bounding box center [333, 95] width 77 height 9
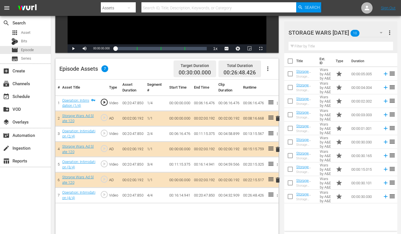
scroll to position [142, 0]
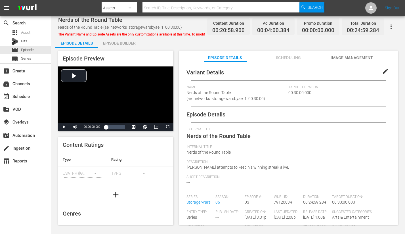
click at [120, 42] on div "Episode Builder" at bounding box center [119, 43] width 43 height 14
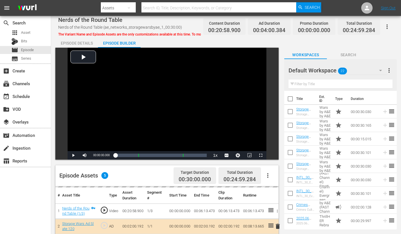
click at [381, 71] on icon "button" at bounding box center [380, 70] width 7 height 7
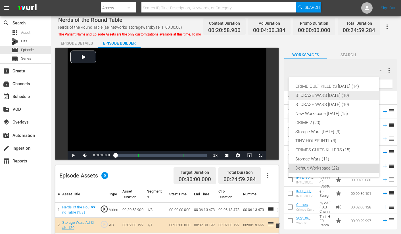
click at [330, 94] on div "STORAGE WARS [DATE] (10)" at bounding box center [333, 95] width 77 height 9
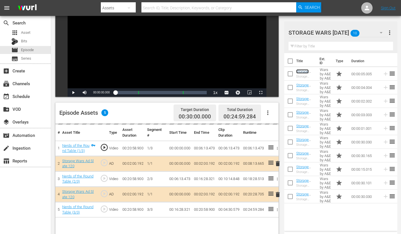
scroll to position [91, 0]
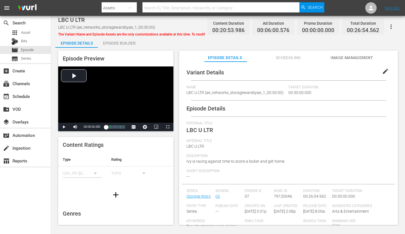
click at [110, 43] on div "Episode Builder" at bounding box center [119, 43] width 43 height 14
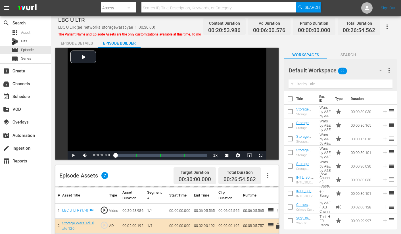
click at [381, 71] on icon "button" at bounding box center [380, 70] width 7 height 7
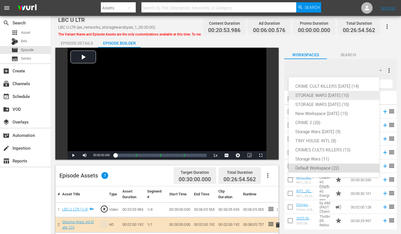
click at [339, 95] on div "STORAGE WARS [DATE] (10)" at bounding box center [333, 95] width 77 height 9
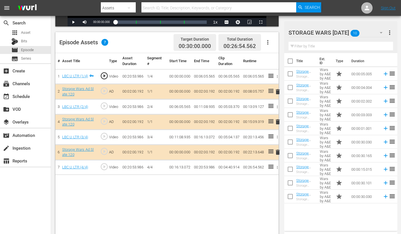
scroll to position [120, 0]
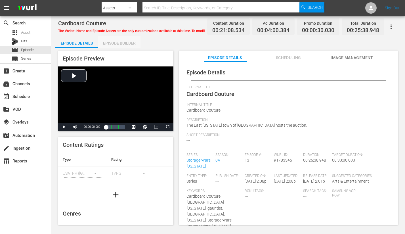
click at [121, 43] on div "Episode Builder" at bounding box center [119, 43] width 43 height 14
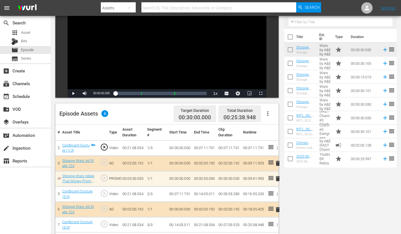
scroll to position [28, 0]
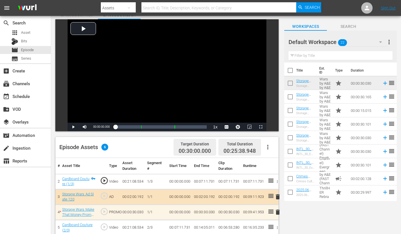
click at [381, 43] on icon "button" at bounding box center [380, 42] width 7 height 7
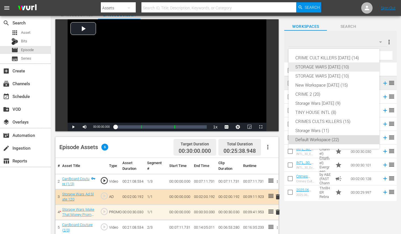
click at [342, 65] on div "STORAGE WARS [DATE] (10)" at bounding box center [333, 66] width 77 height 9
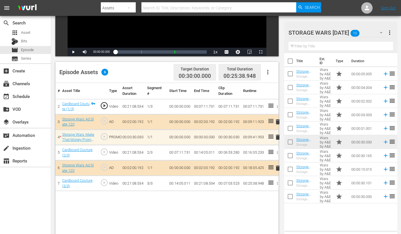
scroll to position [114, 0]
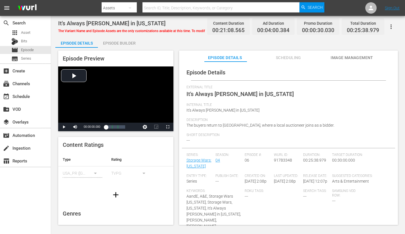
click at [118, 41] on div "Episode Builder" at bounding box center [119, 43] width 43 height 14
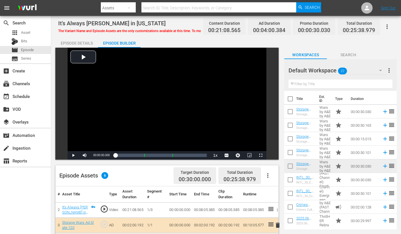
click at [380, 69] on icon "button" at bounding box center [380, 70] width 7 height 7
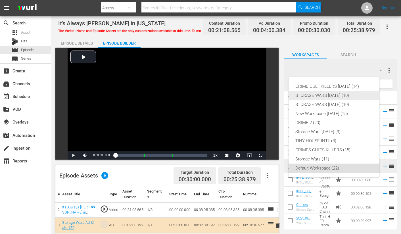
click at [338, 94] on div "STORAGE WARS [DATE] (10)" at bounding box center [333, 95] width 77 height 9
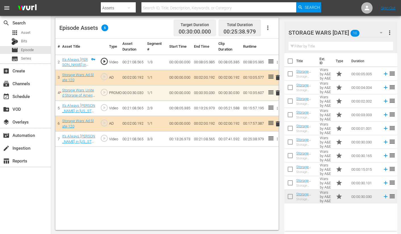
scroll to position [148, 0]
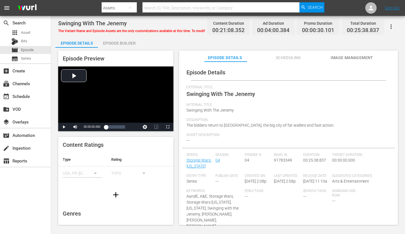
drag, startPoint x: 112, startPoint y: 42, endPoint x: 122, endPoint y: 34, distance: 12.9
click at [113, 42] on div "Episode Builder" at bounding box center [119, 43] width 43 height 14
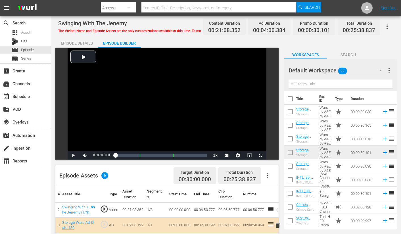
click at [380, 70] on icon "button" at bounding box center [380, 70] width 3 height 1
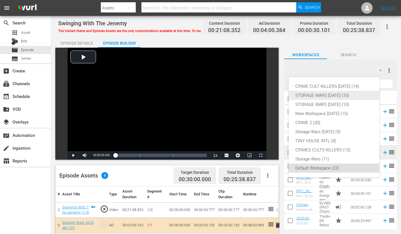
click at [332, 96] on div "STORAGE WARS [DATE] (10)" at bounding box center [333, 95] width 77 height 9
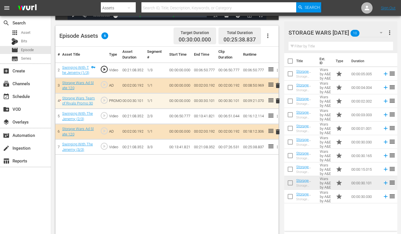
scroll to position [142, 0]
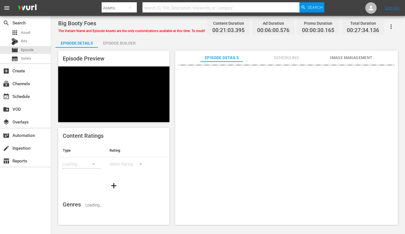
click at [126, 43] on div "Episode Builder" at bounding box center [119, 43] width 43 height 14
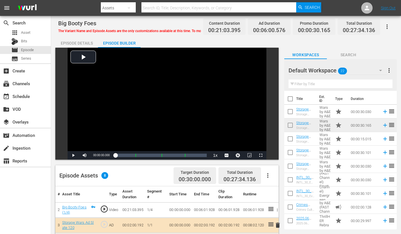
click at [379, 69] on icon "button" at bounding box center [380, 70] width 7 height 7
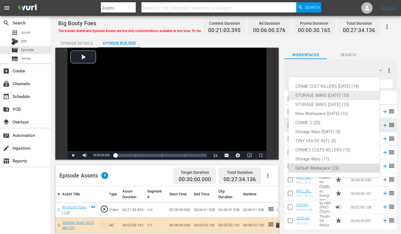
click at [335, 95] on div "STORAGE WARS [DATE] (10)" at bounding box center [333, 95] width 77 height 9
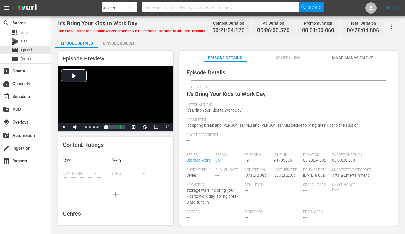
click at [108, 43] on div "Episode Builder" at bounding box center [119, 43] width 43 height 14
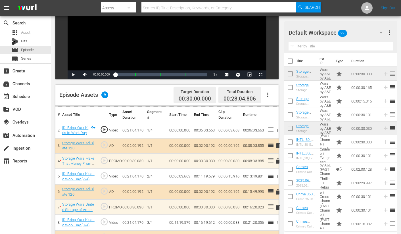
scroll to position [114, 0]
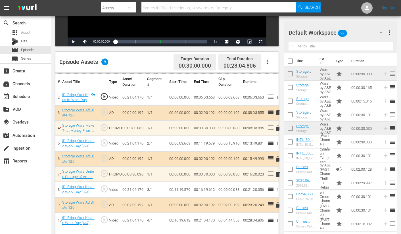
click at [382, 34] on icon "button" at bounding box center [381, 32] width 7 height 7
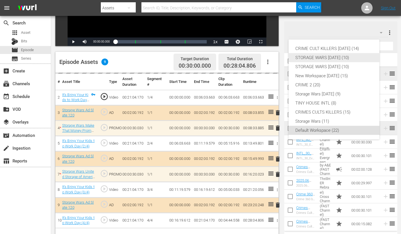
click at [347, 57] on div "STORAGE WARS [DATE] (10)" at bounding box center [333, 57] width 77 height 9
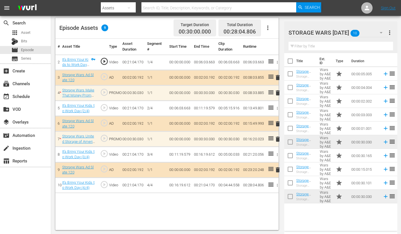
scroll to position [148, 0]
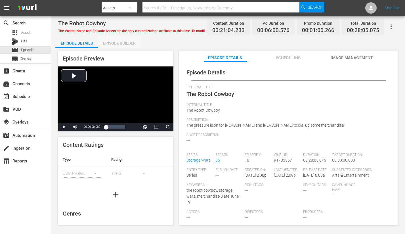
drag, startPoint x: 119, startPoint y: 42, endPoint x: 145, endPoint y: 24, distance: 32.0
click at [120, 42] on div "Episode Builder" at bounding box center [119, 43] width 43 height 14
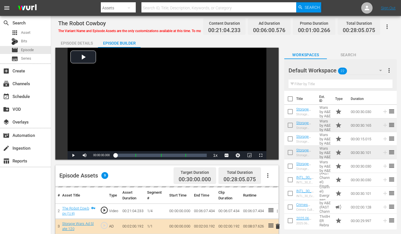
click at [380, 70] on icon "button" at bounding box center [380, 70] width 3 height 1
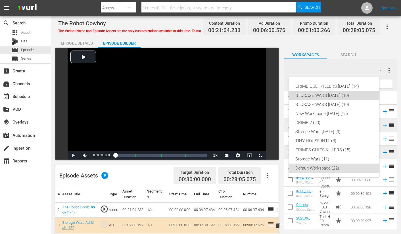
click at [339, 94] on div "STORAGE WARS [DATE] (10)" at bounding box center [333, 95] width 77 height 9
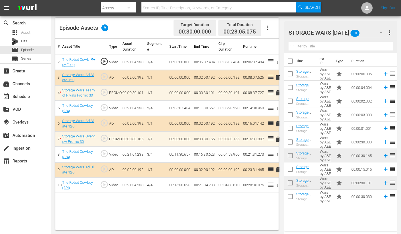
scroll to position [148, 0]
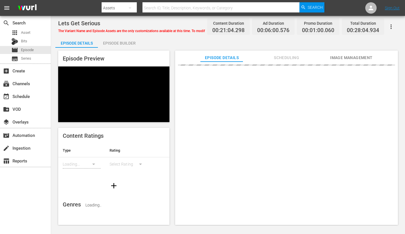
click at [120, 42] on div "Episode Builder" at bounding box center [119, 43] width 43 height 14
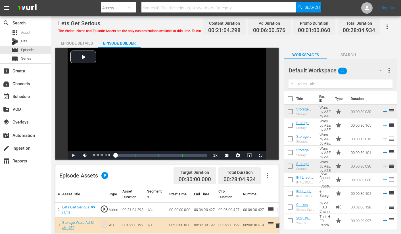
click at [382, 71] on icon "button" at bounding box center [380, 70] width 7 height 7
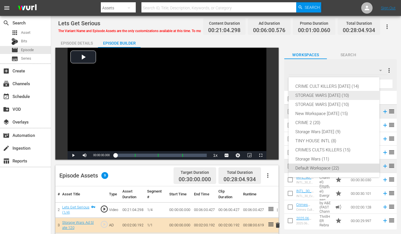
click at [341, 94] on div "STORAGE WARS [DATE] (10)" at bounding box center [333, 95] width 77 height 9
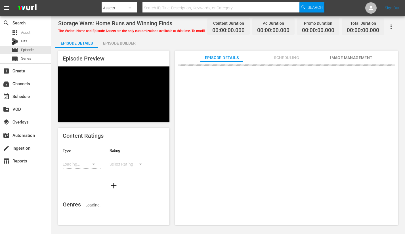
click at [117, 42] on div "Episode Builder" at bounding box center [119, 43] width 43 height 14
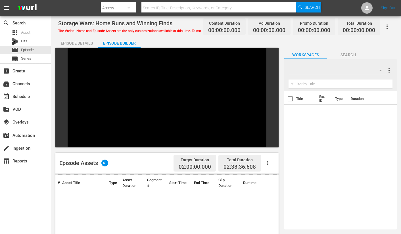
click at [379, 70] on icon "button" at bounding box center [380, 70] width 7 height 7
click at [380, 69] on div at bounding box center [200, 117] width 401 height 234
click at [381, 69] on icon "button" at bounding box center [380, 70] width 7 height 7
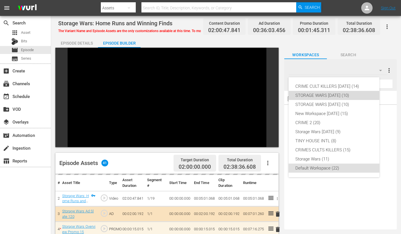
click at [323, 93] on div "STORAGE WARS [DATE] (10)" at bounding box center [333, 95] width 77 height 9
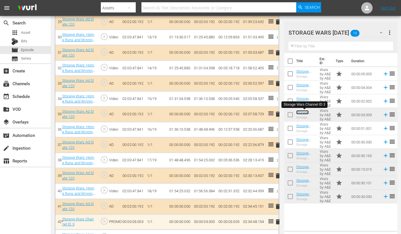
scroll to position [619, 0]
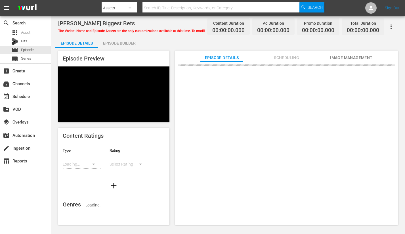
click at [123, 42] on div "Episode Builder" at bounding box center [119, 43] width 43 height 14
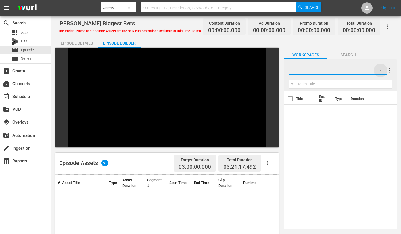
click at [380, 70] on icon "button" at bounding box center [380, 70] width 3 height 1
click at [382, 69] on div at bounding box center [200, 117] width 401 height 234
click at [381, 70] on icon "button" at bounding box center [380, 70] width 3 height 1
click at [381, 70] on div at bounding box center [200, 117] width 401 height 234
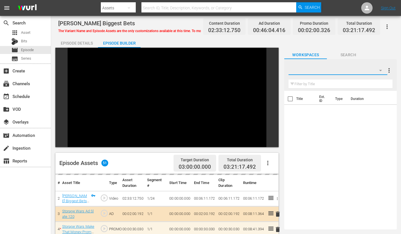
click at [381, 70] on icon "button" at bounding box center [380, 70] width 3 height 1
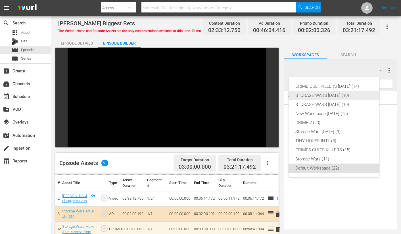
click at [347, 95] on div "STORAGE WARS [DATE] (10)" at bounding box center [333, 95] width 77 height 9
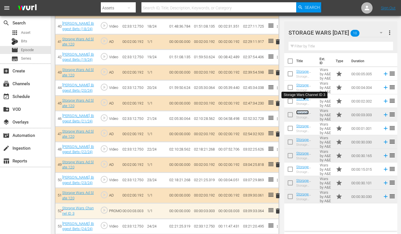
scroll to position [772, 0]
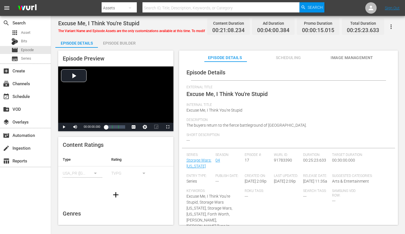
click at [118, 41] on div "Episode Builder" at bounding box center [119, 43] width 43 height 14
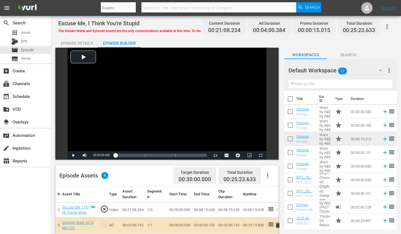
click at [384, 72] on icon "button" at bounding box center [380, 70] width 7 height 7
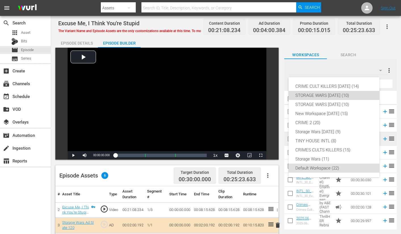
click at [325, 93] on div "STORAGE WARS [DATE] (10)" at bounding box center [333, 95] width 77 height 9
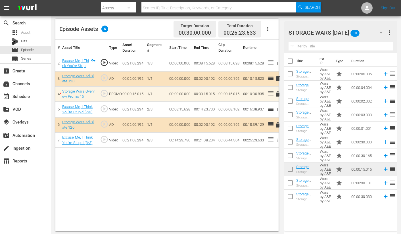
scroll to position [148, 0]
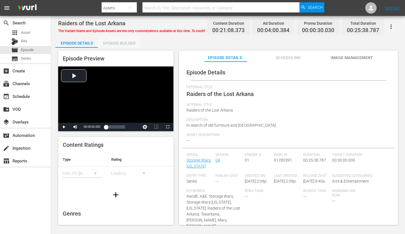
click at [128, 41] on div "Episode Builder" at bounding box center [119, 43] width 43 height 14
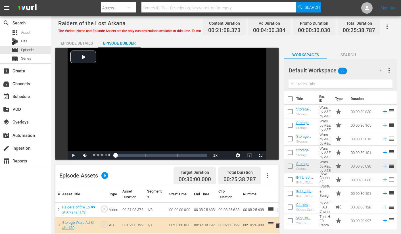
click at [381, 71] on icon "button" at bounding box center [380, 70] width 3 height 1
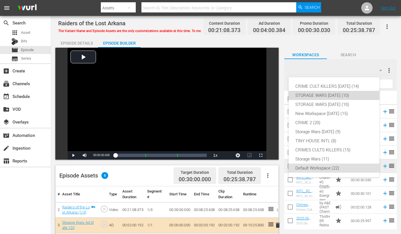
click at [352, 96] on div "STORAGE WARS [DATE] (10)" at bounding box center [333, 95] width 77 height 9
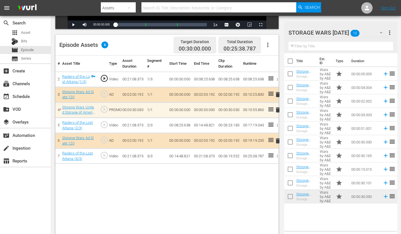
scroll to position [148, 0]
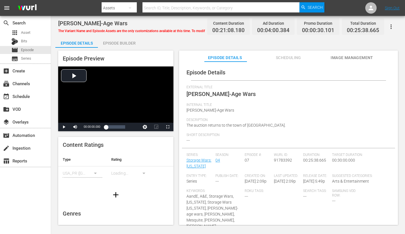
click at [124, 39] on div "Episode Builder" at bounding box center [119, 43] width 43 height 14
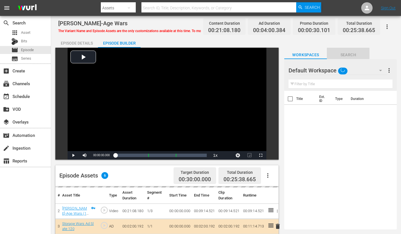
click at [346, 54] on span "Search" at bounding box center [348, 54] width 43 height 7
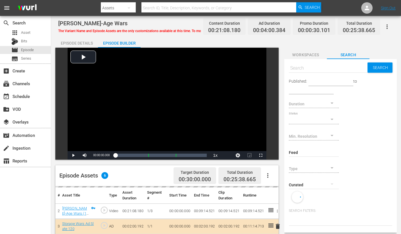
click at [378, 45] on div "Episode Details Episode Builder Episode Preview Video Player is loading. Play V…" at bounding box center [225, 206] width 341 height 341
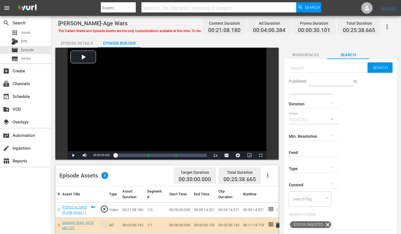
click at [348, 161] on div "Published: to Duration Status [PERSON_NAME]. Resolution Feed Feed Title Type Cu…" at bounding box center [340, 144] width 103 height 125
click at [310, 55] on span "Workspaces" at bounding box center [305, 54] width 43 height 7
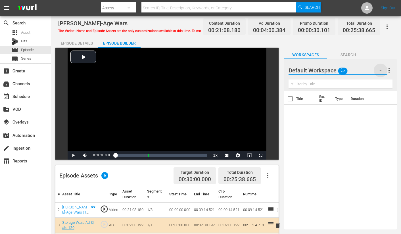
click at [382, 70] on icon "button" at bounding box center [380, 70] width 7 height 7
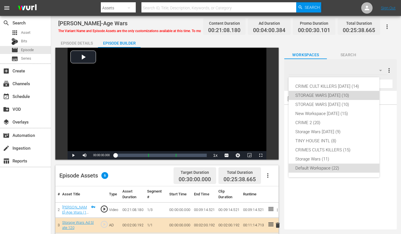
click at [342, 94] on div "STORAGE WARS [DATE] (10)" at bounding box center [333, 95] width 77 height 9
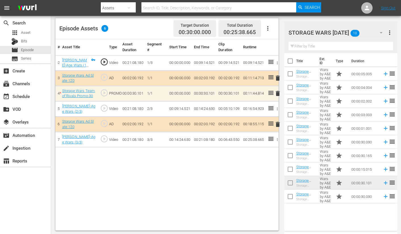
scroll to position [148, 0]
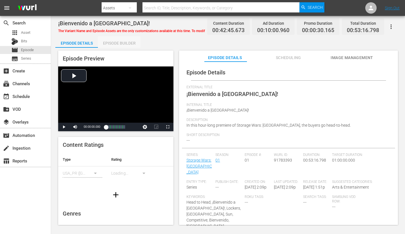
click at [119, 41] on div "Episode Builder" at bounding box center [119, 43] width 43 height 14
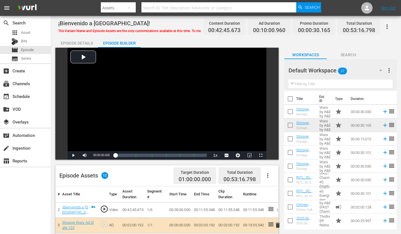
click at [380, 70] on icon "button" at bounding box center [380, 70] width 3 height 1
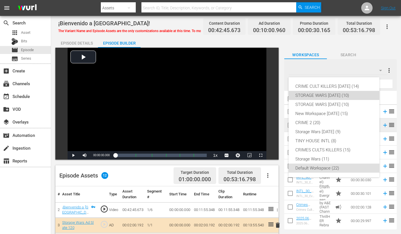
click at [341, 94] on div "STORAGE WARS [DATE] (10)" at bounding box center [333, 95] width 77 height 9
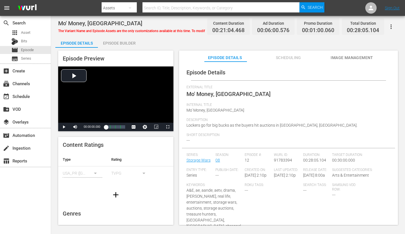
click at [123, 44] on div "Episode Builder" at bounding box center [119, 43] width 43 height 14
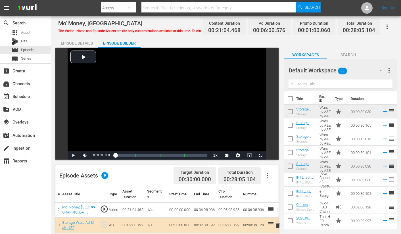
click at [380, 67] on button "button" at bounding box center [381, 71] width 14 height 14
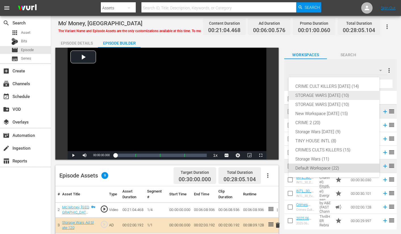
click at [331, 94] on div "STORAGE WARS [DATE] (10)" at bounding box center [333, 95] width 77 height 9
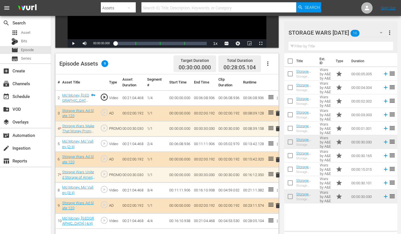
scroll to position [114, 0]
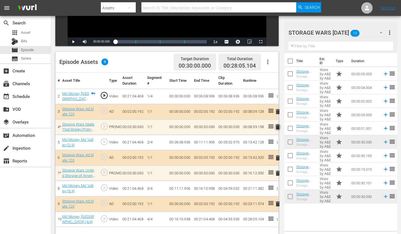
click at [277, 127] on span "delete" at bounding box center [277, 127] width 7 height 7
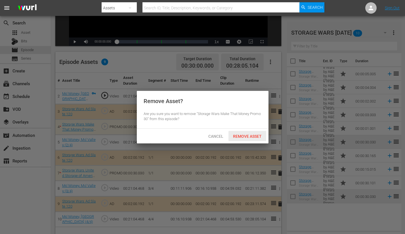
click at [243, 135] on span "Remove Asset" at bounding box center [248, 136] width 38 height 5
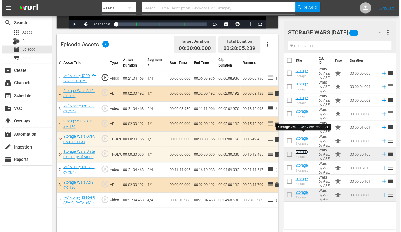
scroll to position [148, 0]
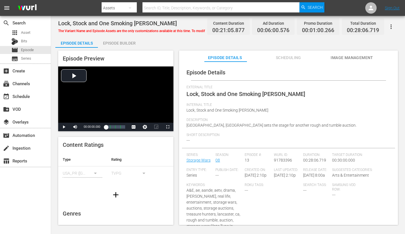
click at [123, 41] on div "Episode Builder" at bounding box center [119, 43] width 43 height 14
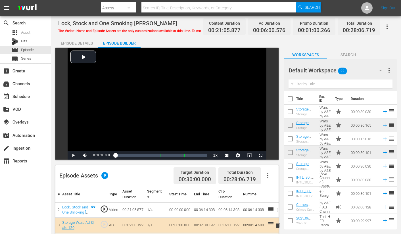
click at [380, 67] on icon "button" at bounding box center [380, 70] width 7 height 7
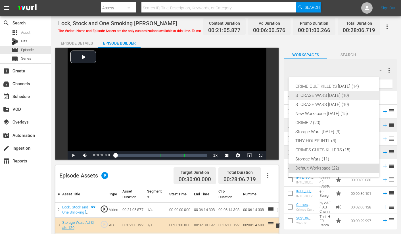
click at [336, 95] on div "STORAGE WARS [DATE] (10)" at bounding box center [333, 95] width 77 height 9
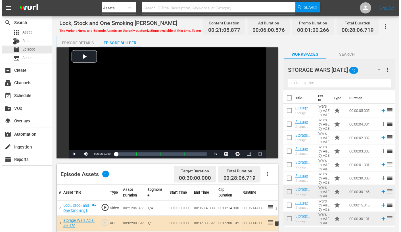
scroll to position [148, 0]
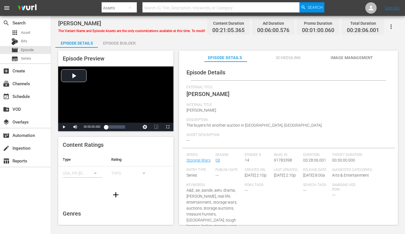
click at [122, 44] on div "Episode Builder" at bounding box center [119, 43] width 43 height 14
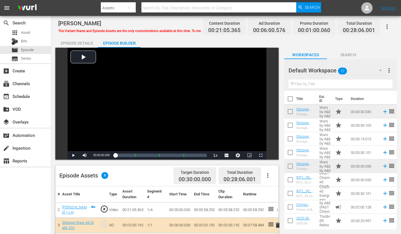
click at [379, 70] on icon "button" at bounding box center [380, 70] width 7 height 7
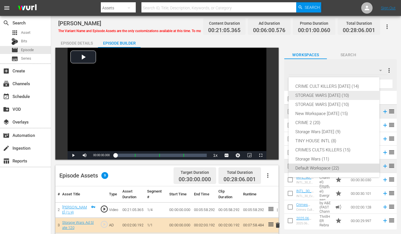
click at [343, 96] on div "STORAGE WARS [DATE] (10)" at bounding box center [333, 95] width 77 height 9
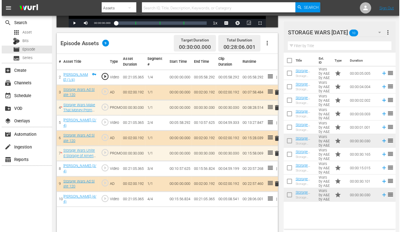
scroll to position [142, 0]
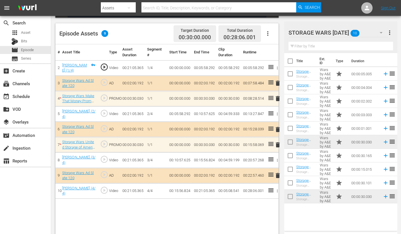
click at [278, 145] on span "delete" at bounding box center [277, 144] width 7 height 7
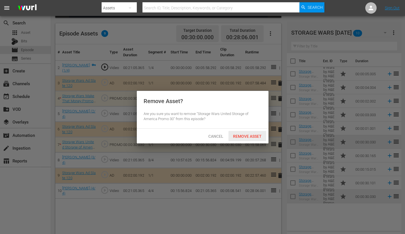
click at [251, 134] on span "Remove Asset" at bounding box center [248, 136] width 38 height 5
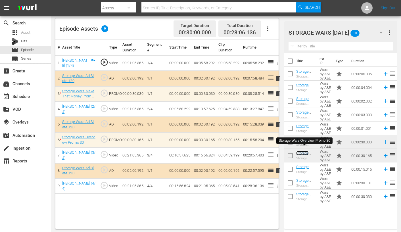
scroll to position [148, 0]
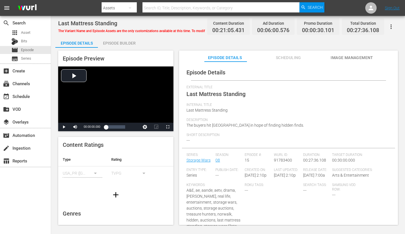
click at [122, 43] on div "Episode Builder" at bounding box center [119, 43] width 43 height 14
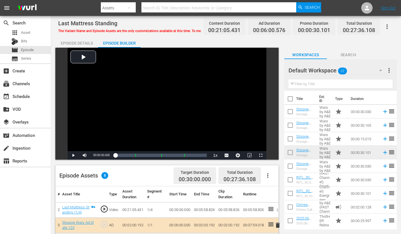
click at [382, 69] on icon "button" at bounding box center [380, 70] width 7 height 7
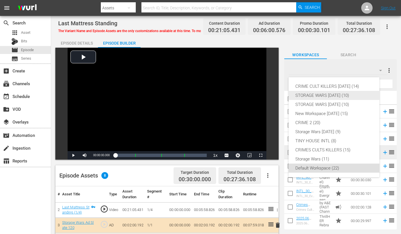
click at [339, 94] on div "STORAGE WARS [DATE] (10)" at bounding box center [333, 95] width 77 height 9
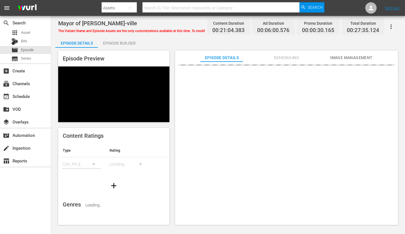
click at [129, 43] on div "Episode Builder" at bounding box center [119, 43] width 43 height 14
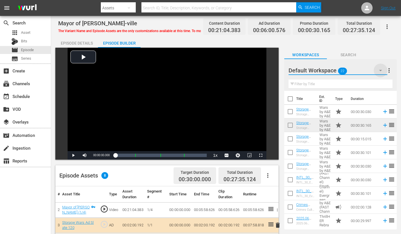
click at [379, 70] on icon "button" at bounding box center [380, 70] width 7 height 7
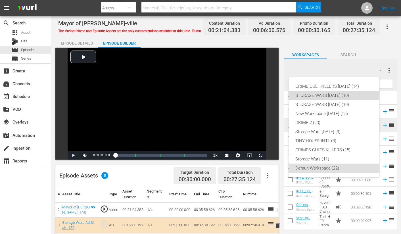
click at [331, 94] on div "STORAGE WARS [DATE] (10)" at bounding box center [333, 95] width 77 height 9
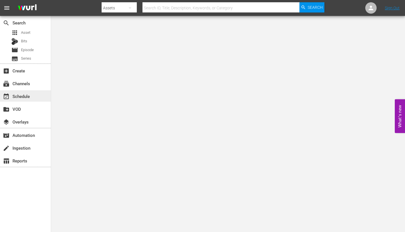
click at [20, 96] on div "event_available Schedule" at bounding box center [16, 95] width 32 height 5
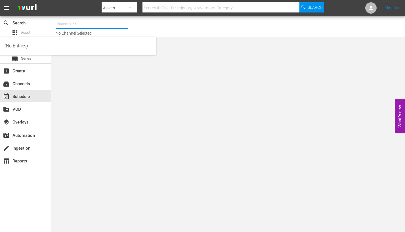
click at [62, 23] on input "text" at bounding box center [92, 24] width 73 height 14
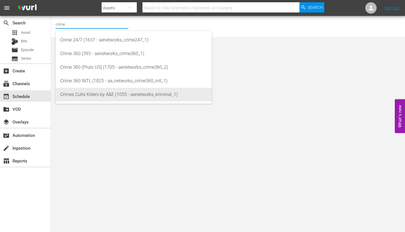
click at [74, 95] on div "Crimes Cults Killers by A&E (1055 - aenetworks_kriminal_1)" at bounding box center [133, 95] width 147 height 14
type input "Crimes Cults Killers by A&E (1055 - aenetworks_kriminal_1)"
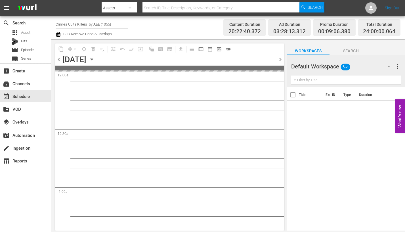
click at [95, 59] on icon "button" at bounding box center [92, 59] width 6 height 6
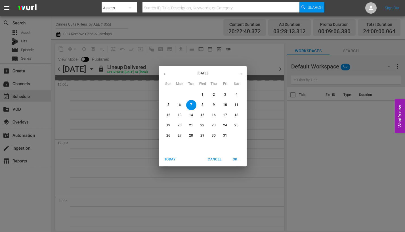
click at [179, 136] on p "27" at bounding box center [180, 135] width 4 height 5
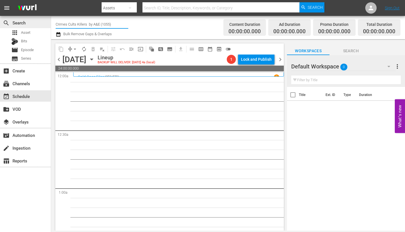
drag, startPoint x: 113, startPoint y: 24, endPoint x: 43, endPoint y: 22, distance: 70.2
click at [51, 0] on div "search Search apps Asset Bits movie Episode subtitles Series add_box Create sub…" at bounding box center [228, 0] width 354 height 0
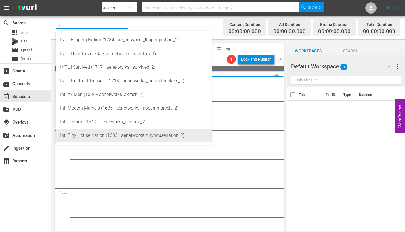
click at [87, 135] on div "Intl Tiny House Nation (1633 - aenetworks_tinyhousenation_2)" at bounding box center [133, 136] width 147 height 14
type input "Intl Tiny House Nation (1633 - aenetworks_tinyhousenation_2)"
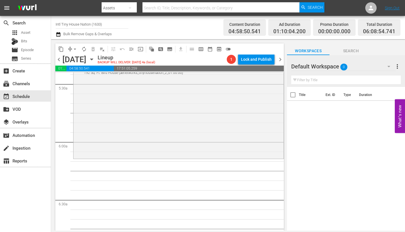
scroll to position [653, 0]
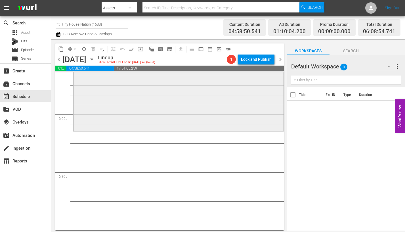
click at [93, 109] on div "Tiny House Nation / SE2 / EP6: 192 Sq. Ft. Bird House 192 Sq. Ft. Bird House (a…" at bounding box center [179, 80] width 210 height 99
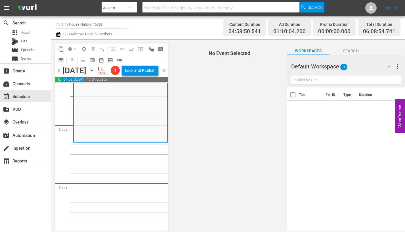
click at [91, 126] on div "Tiny House Nation / SE2 / EP6: 192 Sq. Ft. Bird House 192 Sq. Ft. Bird House (a…" at bounding box center [120, 92] width 93 height 99
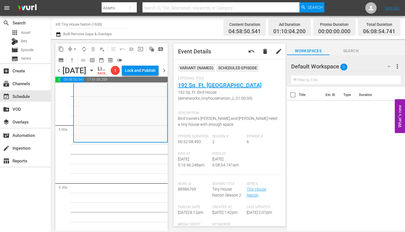
scroll to position [0, 0]
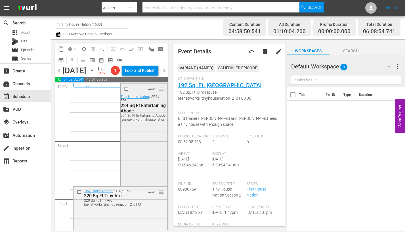
click at [123, 161] on div "VARIANT reorder Tiny House Nation / SE2 / EP5: 224 Sq Ft Entertaining Abode 224…" at bounding box center [144, 133] width 47 height 101
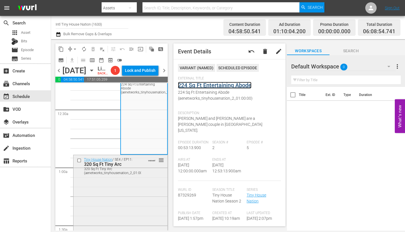
scroll to position [85, 0]
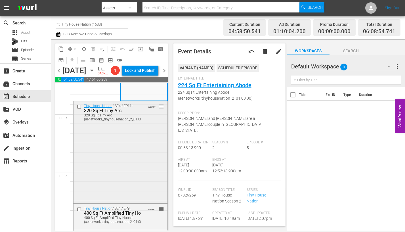
click at [125, 152] on div "Tiny House Nation / SE4 / EP11: 320 Sq Ft Tiny Arc 320 Sq Ft Tiny Arc (aenetwor…" at bounding box center [121, 151] width 94 height 101
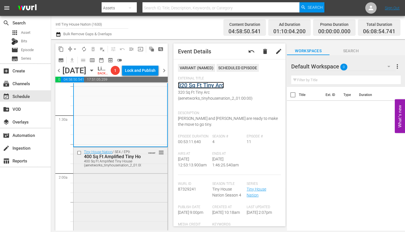
scroll to position [142, 0]
click at [92, 204] on div "Tiny House Nation / SE4 / EP9: 400 Sq Ft Amplified Tiny House 400 Sq Ft Amplifi…" at bounding box center [121, 197] width 94 height 101
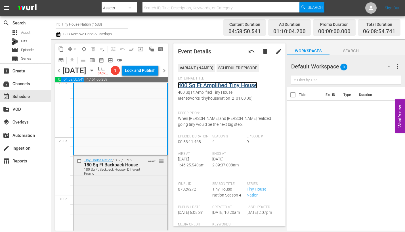
scroll to position [256, 0]
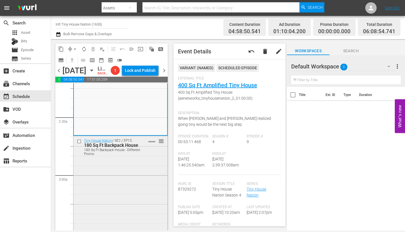
click at [138, 158] on div "Tiny House Nation / SE2 / EP15: 180 Sq Ft Backpack House 180 Sq Ft Backpack Hou…" at bounding box center [121, 147] width 94 height 22
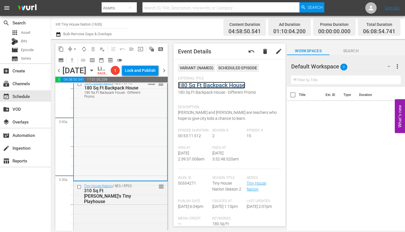
scroll to position [369, 0]
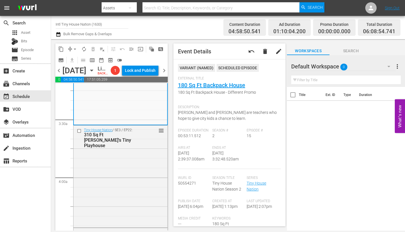
click at [122, 172] on div "Tiny House Nation / SE3 / EP22: 310 Sq Ft Penny's Tiny Playhouse reorder" at bounding box center [121, 176] width 94 height 101
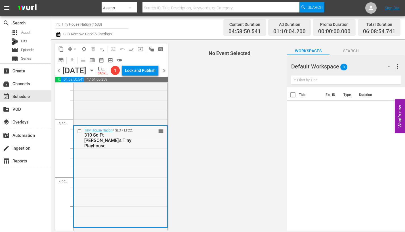
scroll to position [398, 0]
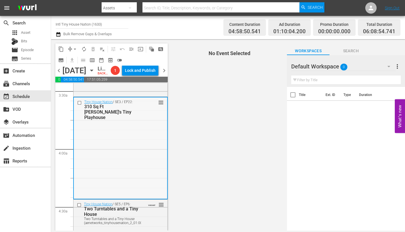
click at [119, 170] on div "Tiny House Nation / SE3 / EP22: 310 Sq Ft Penny's Tiny Playhouse reorder" at bounding box center [120, 147] width 93 height 101
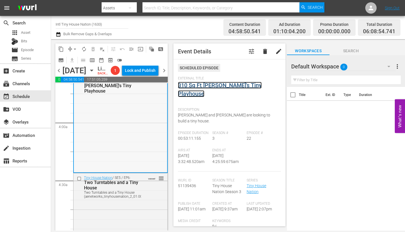
scroll to position [483, 0]
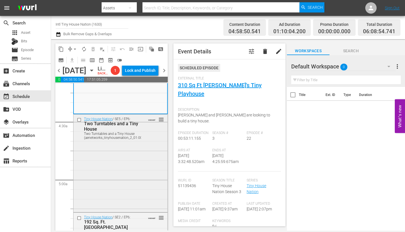
click at [118, 179] on div "Tiny House Nation / SE5 / EP6: Two Turntables and a Tiny House Two Turntables a…" at bounding box center [121, 162] width 94 height 96
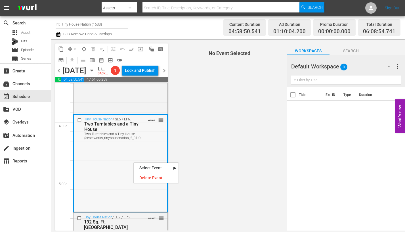
click at [96, 183] on div "Tiny House Nation / SE5 / EP6: Two Turntables and a Tiny House Two Turntables a…" at bounding box center [120, 163] width 93 height 96
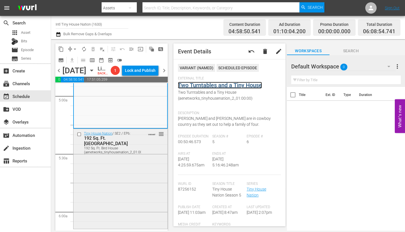
scroll to position [568, 0]
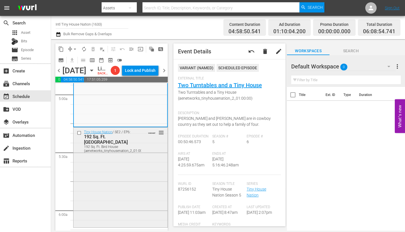
click at [122, 167] on div "Tiny House Nation / SE2 / EP6: 192 Sq. Ft. Bird House 192 Sq. Ft. Bird House (a…" at bounding box center [121, 177] width 94 height 99
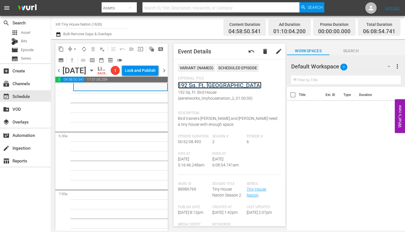
scroll to position [682, 0]
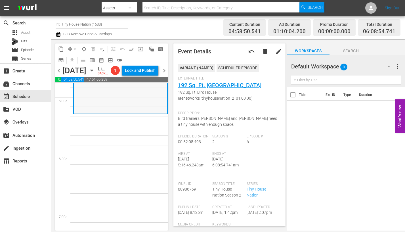
click at [96, 104] on div "Tiny House Nation / SE2 / EP6: 192 Sq. Ft. Bird House 192 Sq. Ft. Bird House (a…" at bounding box center [120, 63] width 93 height 99
click at [74, 46] on span "arrow_drop_down" at bounding box center [75, 49] width 6 height 6
click at [72, 56] on li "Align to Midnight" at bounding box center [75, 60] width 60 height 9
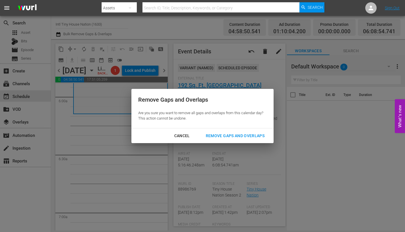
click at [231, 134] on div "Remove Gaps and Overlaps" at bounding box center [235, 135] width 68 height 7
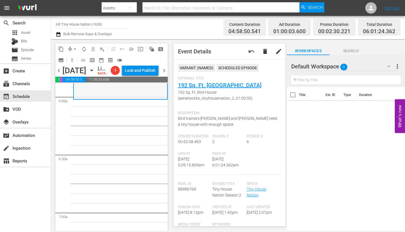
click at [90, 99] on div "Tiny House Nation / SE2 / EP6: 192 Sq. Ft. Bird House 192 Sq. Ft. Bird House (a…" at bounding box center [120, 49] width 93 height 99
click at [75, 48] on span "arrow_drop_down" at bounding box center [75, 49] width 6 height 6
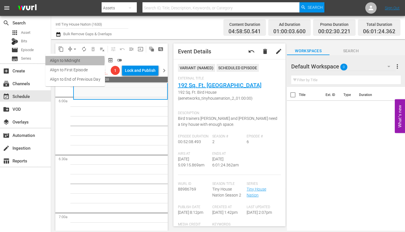
click at [72, 61] on li "Align to Midnight" at bounding box center [75, 60] width 60 height 9
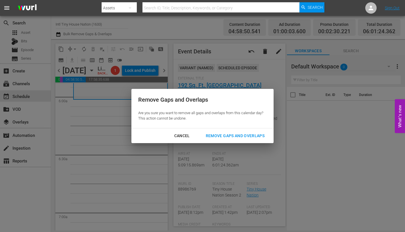
click at [239, 136] on div "Remove Gaps and Overlaps" at bounding box center [235, 135] width 68 height 7
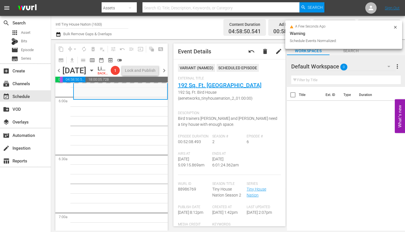
scroll to position [672, 0]
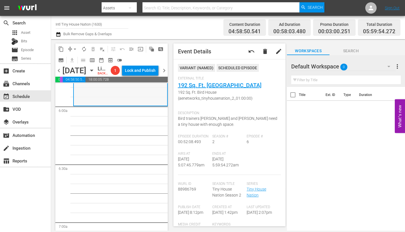
click at [85, 105] on div "Tiny House Nation / SE2 / EP6: 192 Sq. Ft. Bird House 192 Sq. Ft. Bird House (a…" at bounding box center [120, 55] width 93 height 99
click at [76, 49] on span "arrow_drop_down" at bounding box center [75, 49] width 6 height 6
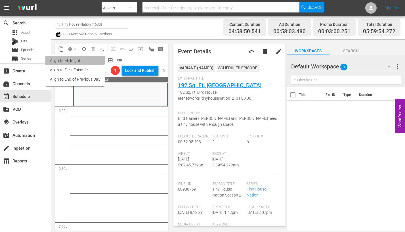
click at [70, 59] on li "Align to Midnight" at bounding box center [75, 60] width 60 height 9
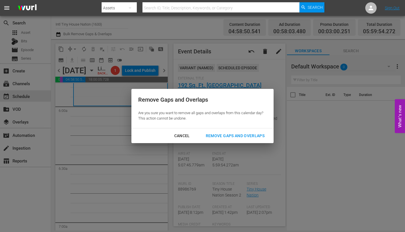
click at [227, 136] on div "Remove Gaps and Overlaps" at bounding box center [235, 135] width 68 height 7
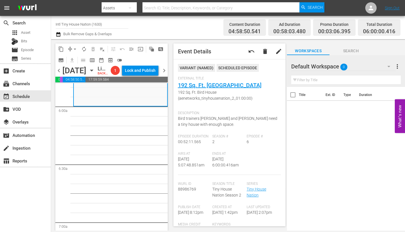
click at [108, 104] on div "Tiny House Nation / SE2 / EP6: 192 Sq. Ft. Bird House 192 Sq. Ft. Bird House (a…" at bounding box center [120, 56] width 93 height 99
click at [84, 50] on span "autorenew_outlined" at bounding box center [84, 49] width 6 height 6
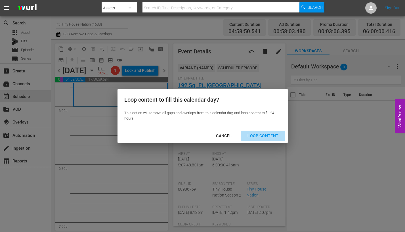
click at [255, 135] on div "Loop Content" at bounding box center [263, 135] width 40 height 7
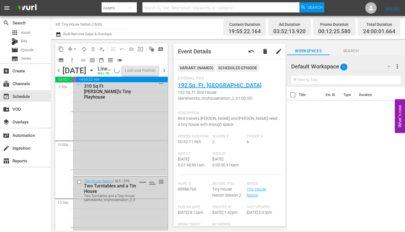
scroll to position [2643, 0]
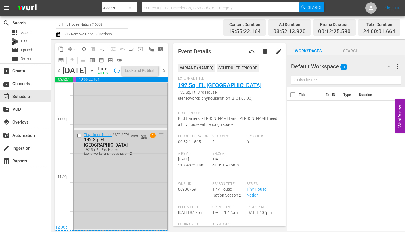
click at [110, 195] on div "Tiny House Nation / SE2 / EP6: 192 Sq. Ft. Bird House 192 Sq. Ft. Bird House (a…" at bounding box center [121, 179] width 94 height 99
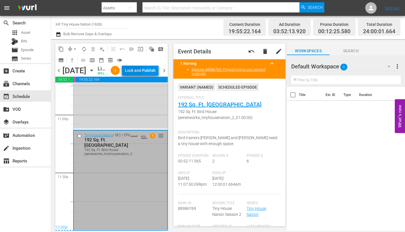
click at [144, 72] on div "Lock and Publish" at bounding box center [140, 70] width 31 height 10
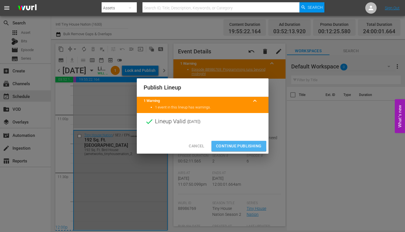
click at [226, 146] on span "Continue Publishing" at bounding box center [239, 146] width 46 height 7
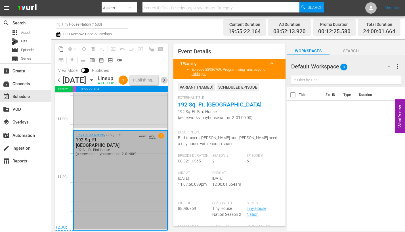
click at [164, 84] on span "chevron_right" at bounding box center [164, 80] width 7 height 7
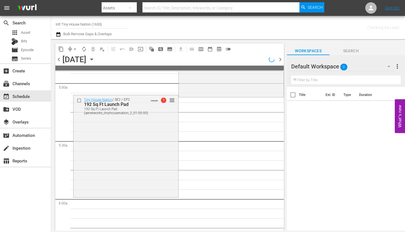
scroll to position [568, 0]
click at [98, 139] on div "Tiny House Nation / SE2 / EP2: 192 Sq Ft Launch Pad 192 Sq Ft Launch Pad (aenet…" at bounding box center [126, 145] width 105 height 101
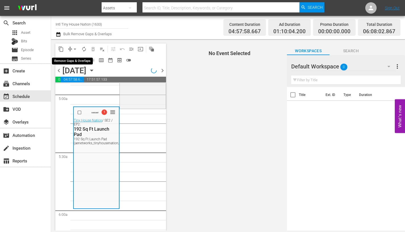
click at [74, 48] on span "arrow_drop_down" at bounding box center [75, 49] width 6 height 6
click at [72, 60] on li "Align to Midnight" at bounding box center [75, 60] width 47 height 9
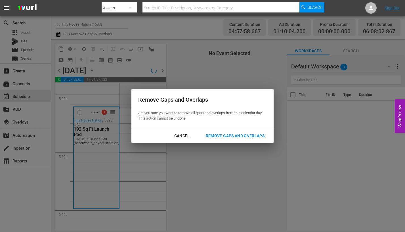
click at [224, 132] on div "Remove Gaps and Overlaps" at bounding box center [235, 135] width 68 height 7
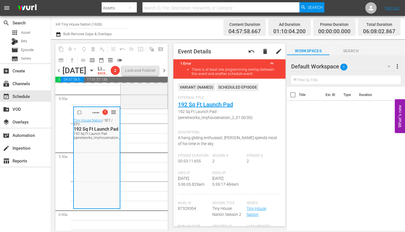
scroll to position [0, 0]
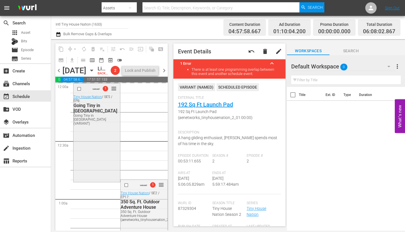
click at [89, 138] on div "VARIANT 1 reorder Tiny House Nation / SE5 / EP8: Going Tiny in Music City Going…" at bounding box center [97, 131] width 47 height 97
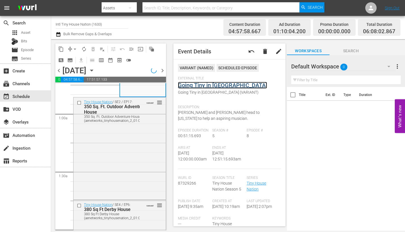
scroll to position [76, 0]
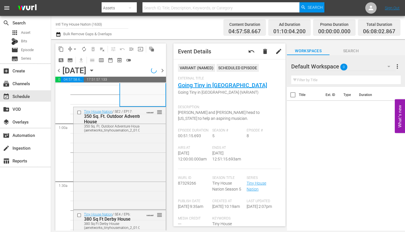
click at [135, 160] on div "Tiny House Nation / SE2 / EP17: 350 Sq. Ft. Outdoor Adventure House 350 Sq. Ft.…" at bounding box center [120, 157] width 92 height 101
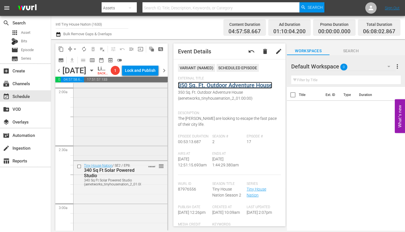
scroll to position [199, 0]
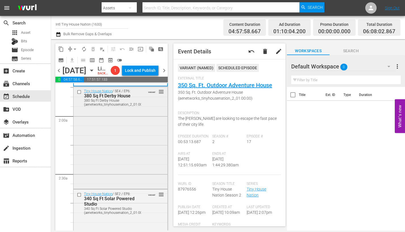
click at [102, 154] on div "Tiny House Nation / SE4 / EP6: 380 Sq Ft Derby House 380 Sq Ft Derby House (aen…" at bounding box center [121, 137] width 94 height 101
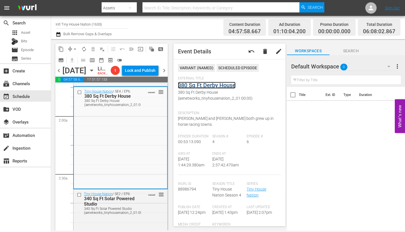
click at [184, 85] on link "380 Sq Ft Derby House" at bounding box center [207, 85] width 58 height 7
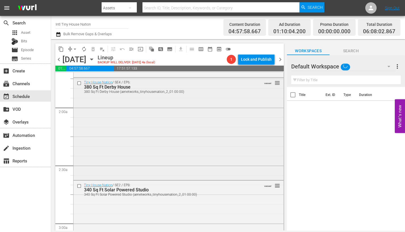
scroll to position [199, 0]
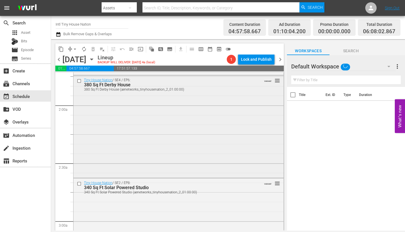
click at [118, 125] on div "Tiny House Nation / SE4 / EP6: 380 Sq Ft Derby House 380 Sq Ft Derby House (aen…" at bounding box center [179, 126] width 210 height 101
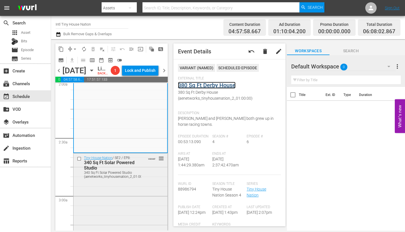
scroll to position [312, 0]
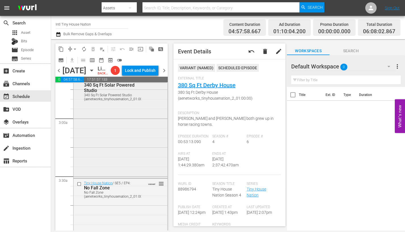
click at [111, 144] on div "Tiny House Nation / SE2 / EP8: 340 Sq Ft Solar Powered Studio 340 Sq Ft Solar P…" at bounding box center [121, 126] width 94 height 101
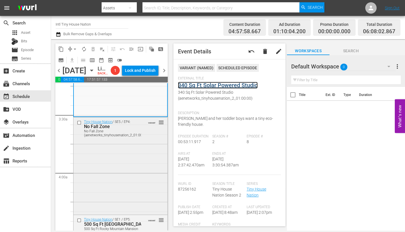
scroll to position [398, 0]
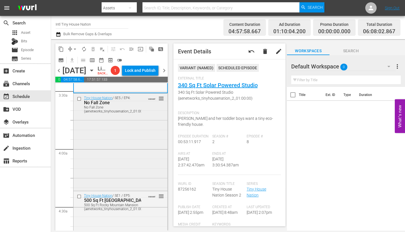
click at [130, 144] on div "Tiny House Nation / SE5 / EP4: No Fall Zone No Fall Zone (aenetworks_tinyhousen…" at bounding box center [121, 141] width 94 height 96
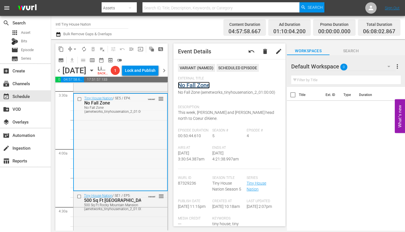
scroll to position [454, 0]
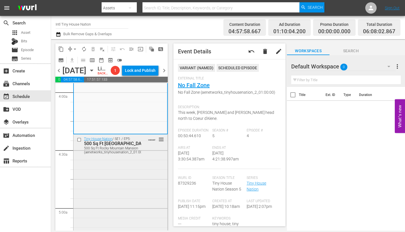
click at [112, 190] on div "Tiny House Nation / SE1 / EP5: 500 Sq Ft Rocky Mountain Mansion 500 Sq Ft Rocky…" at bounding box center [121, 184] width 94 height 101
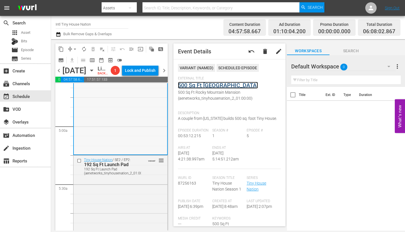
scroll to position [568, 0]
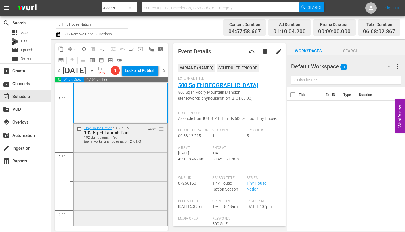
click at [126, 166] on div "Tiny House Nation / SE2 / EP2: 192 Sq Ft Launch Pad 192 Sq Ft Launch Pad (aenet…" at bounding box center [121, 174] width 94 height 101
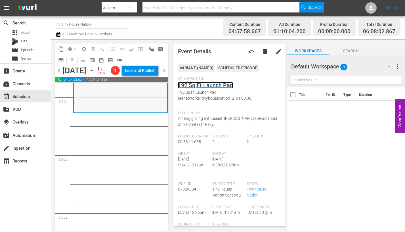
scroll to position [682, 0]
click at [115, 106] on div "Tiny House Nation / SE2 / EP2: 192 Sq Ft Launch Pad 192 Sq Ft Launch Pad (aenet…" at bounding box center [120, 60] width 93 height 101
click at [102, 110] on div "Tiny House Nation / SE2 / EP2: 192 Sq Ft Launch Pad 192 Sq Ft Launch Pad (aenet…" at bounding box center [120, 60] width 93 height 101
click at [73, 48] on span "arrow_drop_down" at bounding box center [75, 49] width 6 height 6
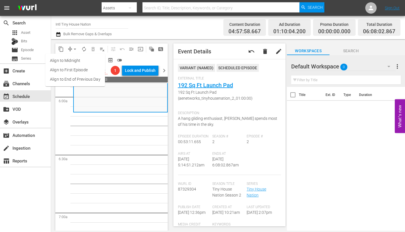
click at [72, 61] on li "Align to Midnight" at bounding box center [75, 60] width 60 height 9
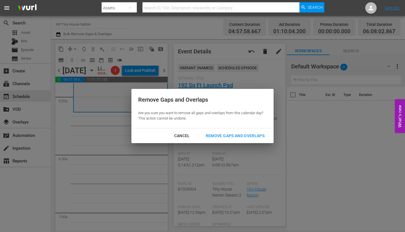
click at [223, 136] on div "Remove Gaps and Overlaps" at bounding box center [235, 135] width 68 height 7
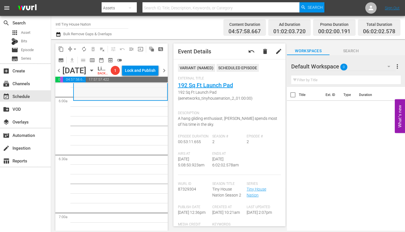
click at [85, 100] on div "Tiny House Nation / SE2 / EP2: 192 Sq Ft Launch Pad 192 Sq Ft Launch Pad (aenet…" at bounding box center [120, 49] width 93 height 101
click at [74, 49] on span "arrow_drop_down" at bounding box center [75, 49] width 6 height 6
click at [74, 61] on li "Align to Midnight" at bounding box center [75, 60] width 60 height 9
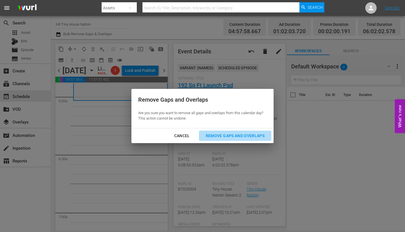
click at [218, 136] on div "Remove Gaps and Overlaps" at bounding box center [235, 135] width 68 height 7
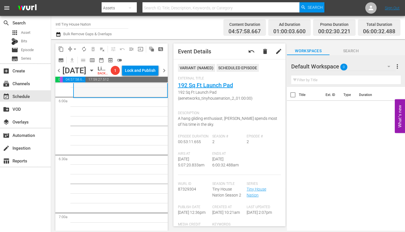
click at [83, 97] on div "Tiny House Nation / SE2 / EP2: 192 Sq Ft Launch Pad 192 Sq Ft Launch Pad (aenet…" at bounding box center [120, 46] width 93 height 101
click at [77, 48] on span "arrow_drop_down" at bounding box center [75, 49] width 6 height 6
click at [76, 61] on li "Align to Midnight" at bounding box center [75, 60] width 60 height 9
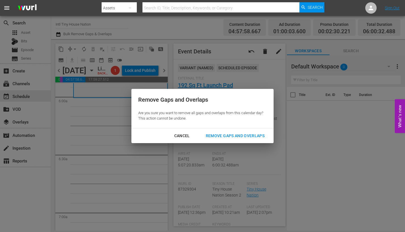
click at [228, 134] on div "Remove Gaps and Overlaps" at bounding box center [235, 135] width 68 height 7
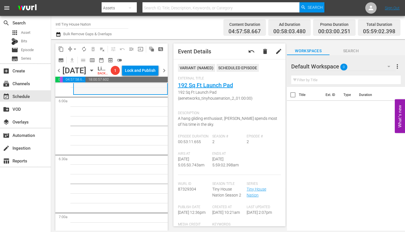
click at [102, 94] on div "Tiny House Nation / SE2 / EP2: 192 Sq Ft Launch Pad 192 Sq Ft Launch Pad (aenet…" at bounding box center [120, 43] width 93 height 101
click at [76, 48] on span "arrow_drop_down" at bounding box center [75, 49] width 6 height 6
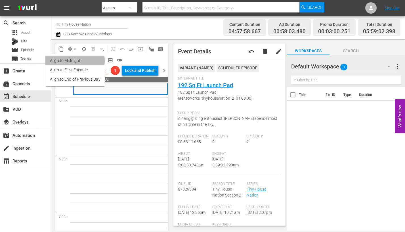
click at [71, 61] on li "Align to Midnight" at bounding box center [75, 60] width 60 height 9
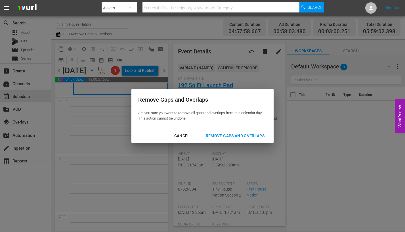
click at [229, 137] on div "Remove Gaps and Overlaps" at bounding box center [235, 135] width 68 height 7
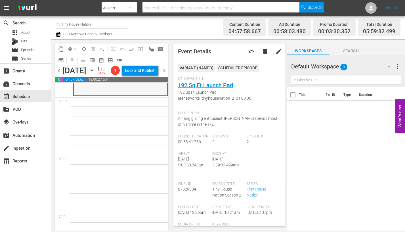
click at [93, 95] on div "Tiny House Nation / SE2 / EP2: 192 Sq Ft Launch Pad 192 Sq Ft Launch Pad (aenet…" at bounding box center [120, 44] width 93 height 102
click at [76, 47] on span "arrow_drop_down" at bounding box center [75, 49] width 6 height 6
click at [70, 59] on li "Align to Midnight" at bounding box center [75, 60] width 60 height 9
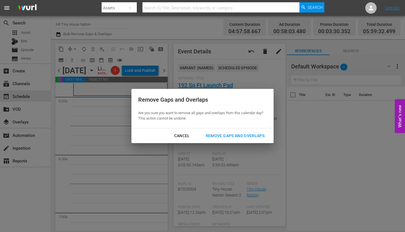
click at [212, 135] on div "Remove Gaps and Overlaps" at bounding box center [235, 135] width 68 height 7
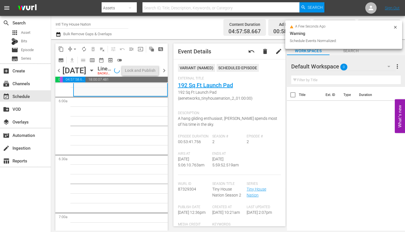
scroll to position [672, 0]
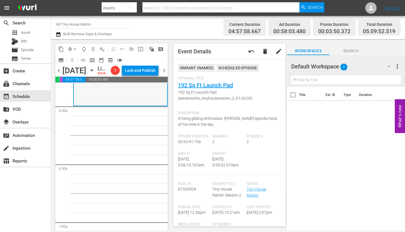
click at [91, 105] on div "Tiny House Nation / SE2 / EP2: 192 Sq Ft Launch Pad 192 Sq Ft Launch Pad (aenet…" at bounding box center [120, 54] width 93 height 102
click at [74, 47] on span "arrow_drop_down" at bounding box center [75, 49] width 6 height 6
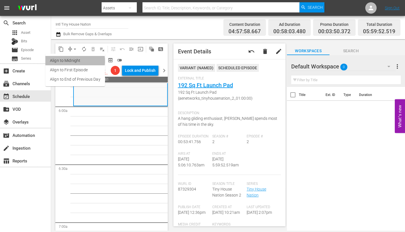
click at [72, 61] on li "Align to Midnight" at bounding box center [75, 60] width 60 height 9
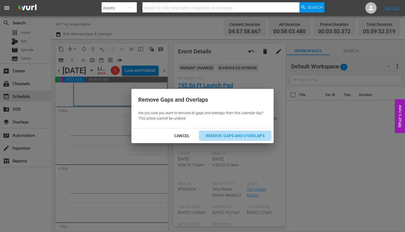
click at [230, 134] on div "Remove Gaps and Overlaps" at bounding box center [235, 135] width 68 height 7
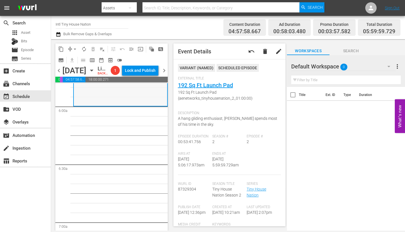
click at [95, 105] on div "Tiny House Nation / SE2 / EP2: 192 Sq Ft Launch Pad 192 Sq Ft Launch Pad (aenet…" at bounding box center [120, 54] width 93 height 102
click at [75, 51] on span "arrow_drop_down" at bounding box center [75, 49] width 6 height 6
click at [75, 61] on li "Align to Midnight" at bounding box center [75, 60] width 60 height 9
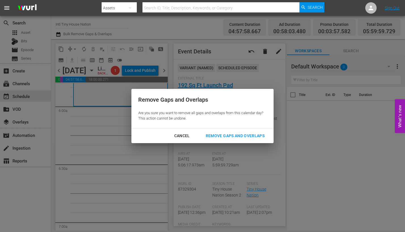
click at [207, 133] on div "Remove Gaps and Overlaps" at bounding box center [235, 135] width 68 height 7
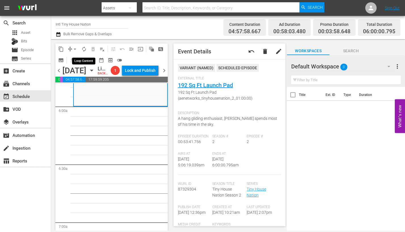
click at [85, 49] on span "autorenew_outlined" at bounding box center [84, 49] width 6 height 6
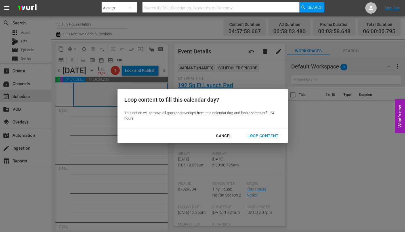
click at [260, 133] on div "Loop Content" at bounding box center [263, 135] width 40 height 7
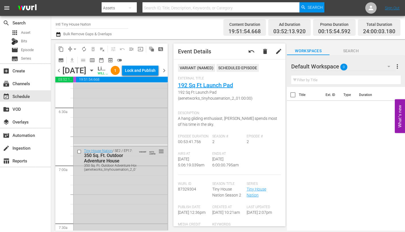
scroll to position [2643, 0]
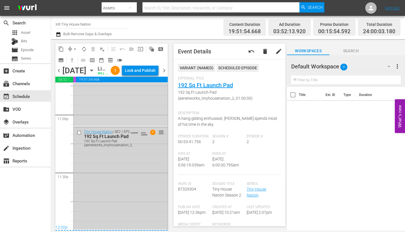
click at [105, 184] on div "Tiny House Nation / SE2 / EP2: 192 Sq Ft Launch Pad 192 Sq Ft Launch Pad (aenet…" at bounding box center [121, 178] width 94 height 102
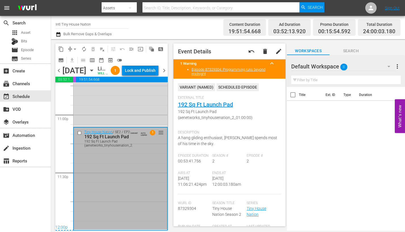
click at [142, 72] on div "Lock and Publish" at bounding box center [140, 70] width 31 height 10
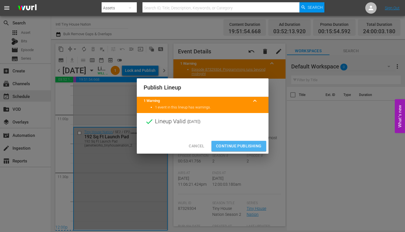
click at [231, 145] on span "Continue Publishing" at bounding box center [239, 146] width 46 height 7
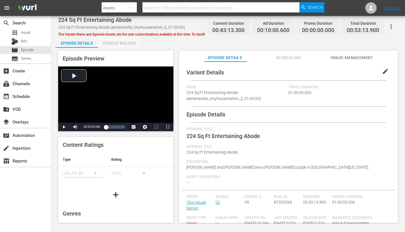
click at [116, 42] on div "Episode Builder" at bounding box center [119, 43] width 43 height 14
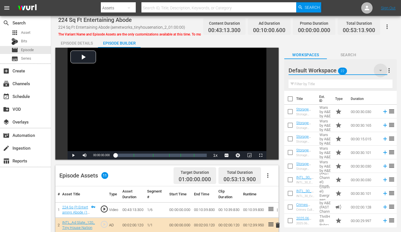
click at [381, 72] on icon "button" at bounding box center [380, 70] width 7 height 7
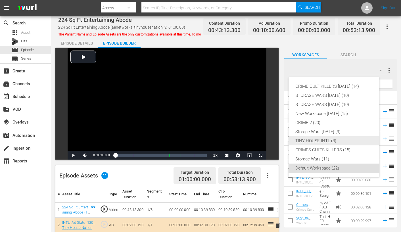
click at [317, 140] on div "TINY HOUSE INTL (8)" at bounding box center [333, 140] width 77 height 9
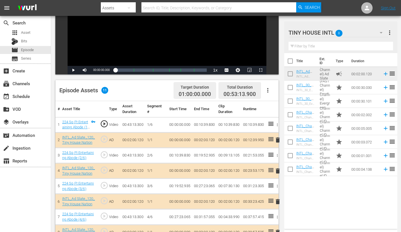
scroll to position [114, 0]
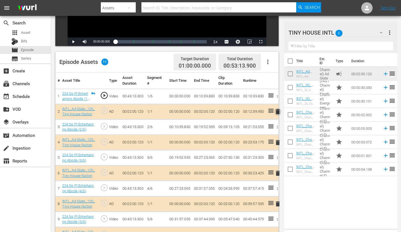
click at [278, 110] on span "delete" at bounding box center [277, 111] width 7 height 7
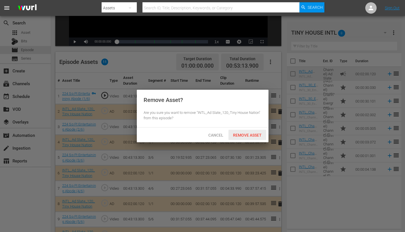
click at [236, 134] on span "Remove Asset" at bounding box center [248, 135] width 38 height 5
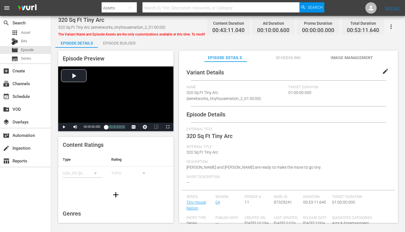
click at [113, 43] on div "Episode Builder" at bounding box center [119, 43] width 43 height 14
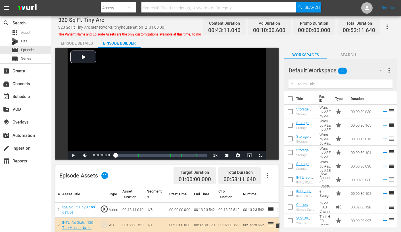
click at [342, 54] on span "Search" at bounding box center [348, 54] width 43 height 7
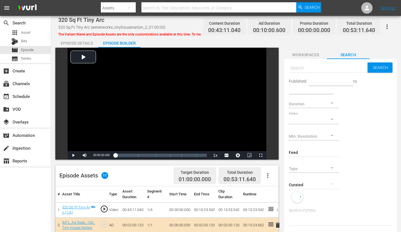
click at [293, 53] on span "Workspaces" at bounding box center [305, 54] width 43 height 7
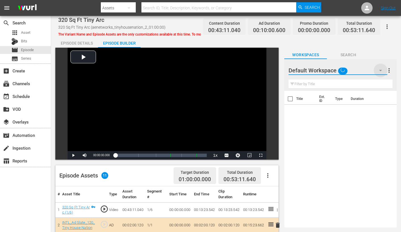
click at [380, 70] on icon "button" at bounding box center [380, 70] width 3 height 1
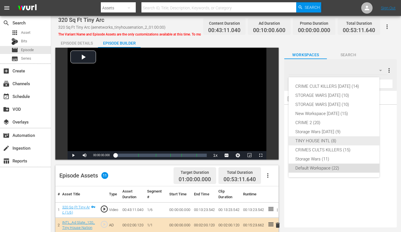
click at [314, 139] on div "TINY HOUSE INTL (8)" at bounding box center [333, 140] width 77 height 9
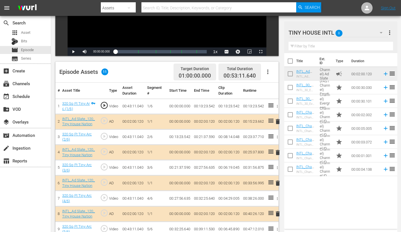
scroll to position [114, 0]
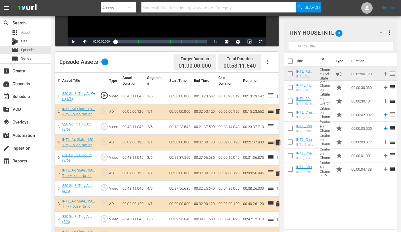
click at [278, 143] on span "delete" at bounding box center [277, 142] width 7 height 7
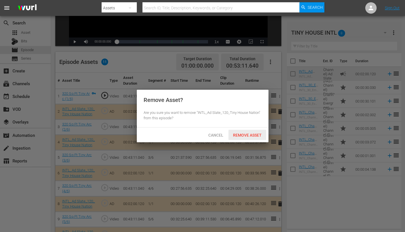
click at [244, 135] on span "Remove Asset" at bounding box center [248, 135] width 38 height 5
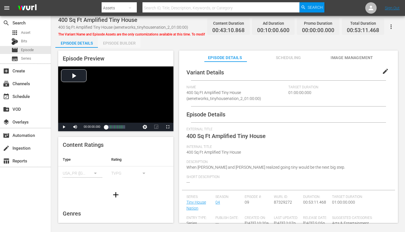
click at [116, 41] on div "Episode Builder" at bounding box center [119, 43] width 43 height 14
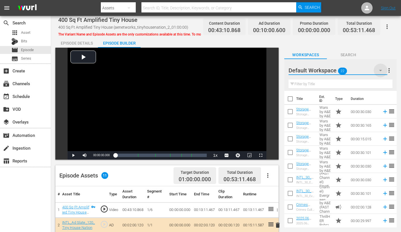
click at [382, 70] on icon "button" at bounding box center [380, 70] width 7 height 7
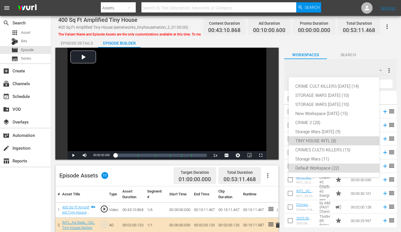
click at [324, 140] on div "TINY HOUSE INTL (8)" at bounding box center [333, 140] width 77 height 9
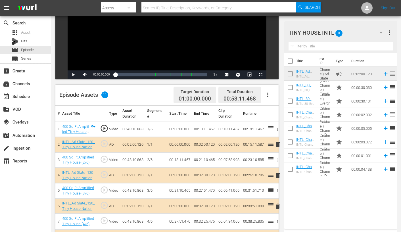
scroll to position [114, 0]
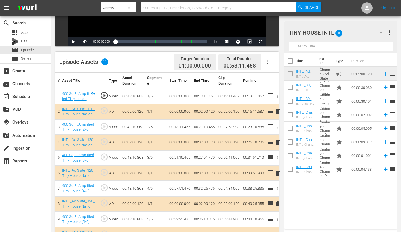
click at [278, 173] on span "delete" at bounding box center [277, 173] width 7 height 7
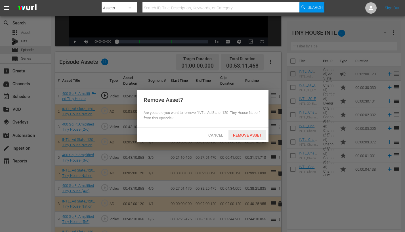
click at [252, 133] on span "Remove Asset" at bounding box center [248, 135] width 38 height 5
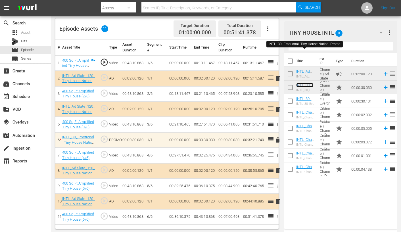
scroll to position [148, 0]
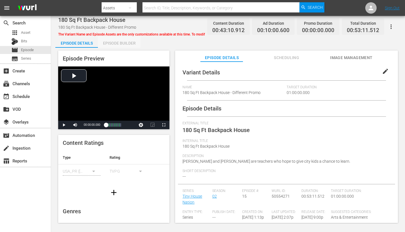
click at [109, 43] on div "Episode Builder" at bounding box center [119, 43] width 43 height 14
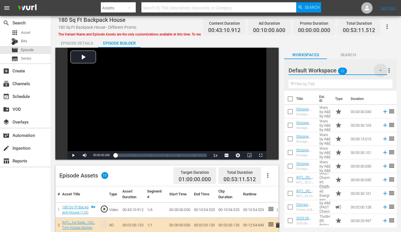
click at [379, 70] on icon "button" at bounding box center [380, 70] width 7 height 7
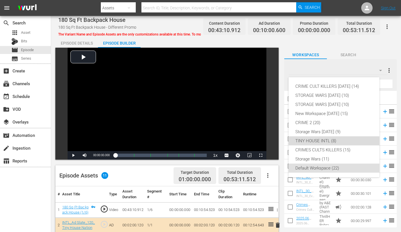
click at [310, 143] on div "TINY HOUSE INTL (8)" at bounding box center [333, 140] width 77 height 9
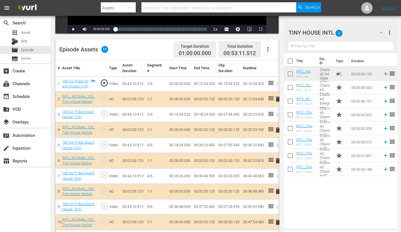
scroll to position [142, 0]
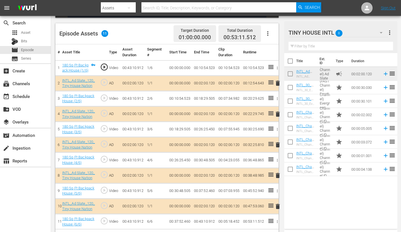
click at [277, 176] on span "delete" at bounding box center [277, 175] width 7 height 7
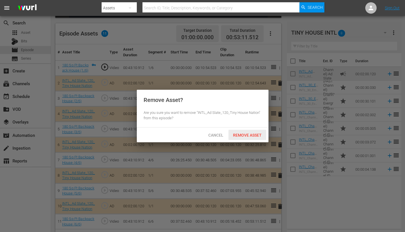
click at [253, 131] on div "Remove Asset" at bounding box center [248, 135] width 38 height 11
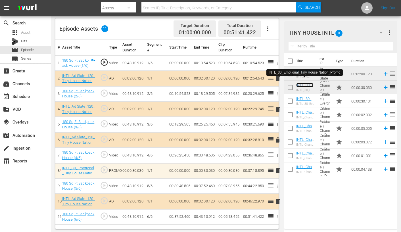
scroll to position [148, 0]
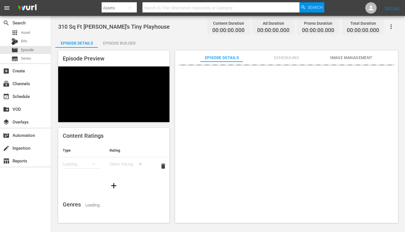
click at [107, 43] on div "Episode Builder" at bounding box center [119, 43] width 43 height 14
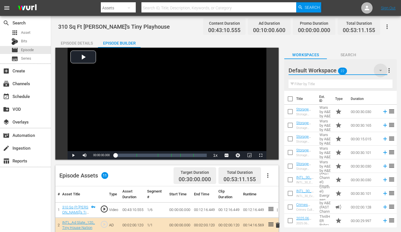
click at [377, 70] on icon "button" at bounding box center [380, 70] width 7 height 7
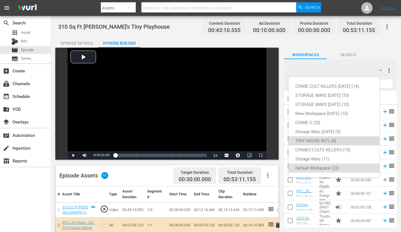
click at [306, 139] on div "TINY HOUSE INTL (8)" at bounding box center [333, 140] width 77 height 9
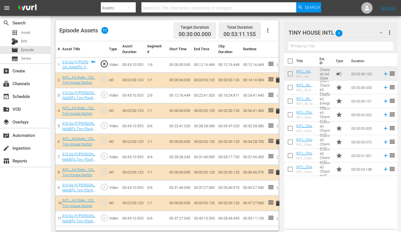
scroll to position [148, 0]
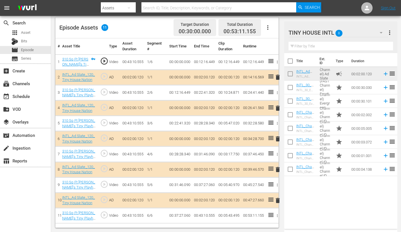
click at [279, 200] on span "delete" at bounding box center [277, 200] width 7 height 7
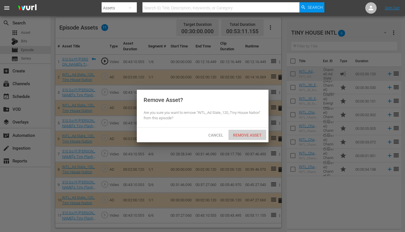
click at [243, 134] on span "Remove Asset" at bounding box center [248, 135] width 38 height 5
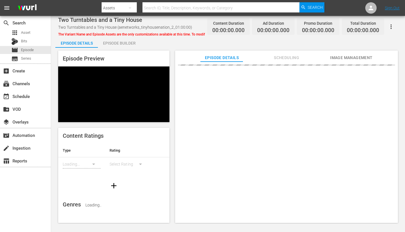
click at [124, 44] on div "Episode Builder" at bounding box center [119, 43] width 43 height 14
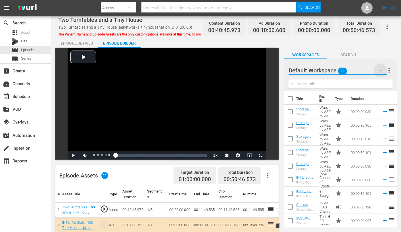
click at [381, 70] on icon "button" at bounding box center [380, 70] width 3 height 1
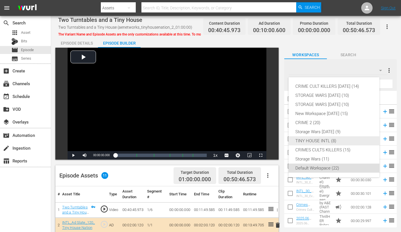
click at [317, 142] on div "TINY HOUSE INTL (8)" at bounding box center [333, 140] width 77 height 9
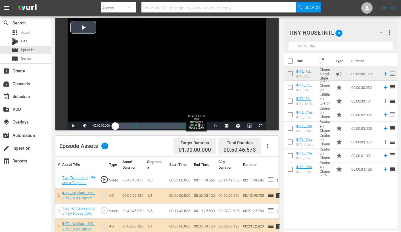
scroll to position [114, 0]
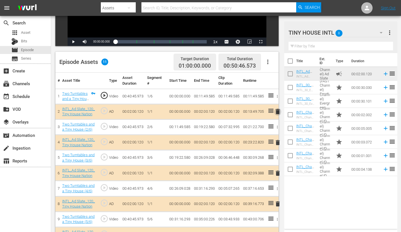
click at [277, 113] on span "delete" at bounding box center [277, 111] width 7 height 7
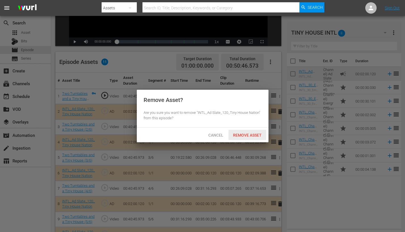
click at [235, 134] on span "Remove Asset" at bounding box center [248, 135] width 38 height 5
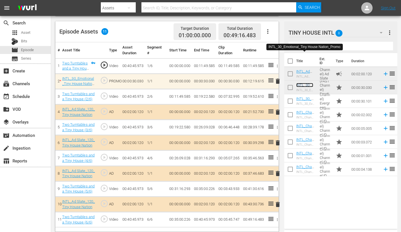
scroll to position [148, 0]
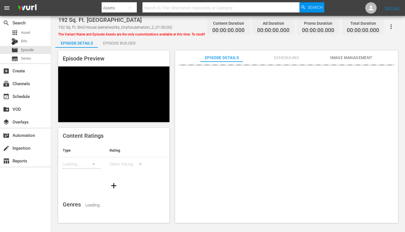
click at [119, 43] on div "Episode Builder" at bounding box center [119, 43] width 43 height 14
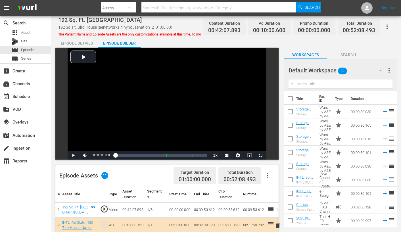
click at [381, 67] on button "button" at bounding box center [381, 71] width 14 height 14
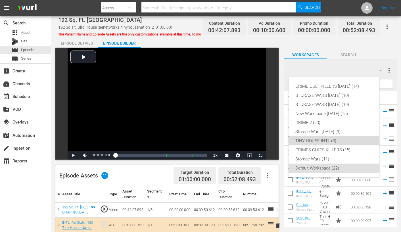
click at [308, 142] on div "TINY HOUSE INTL (8)" at bounding box center [333, 140] width 77 height 9
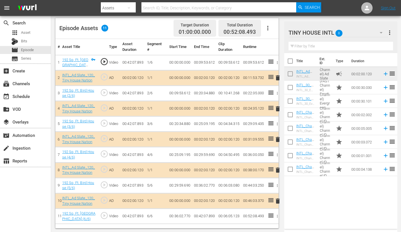
scroll to position [148, 0]
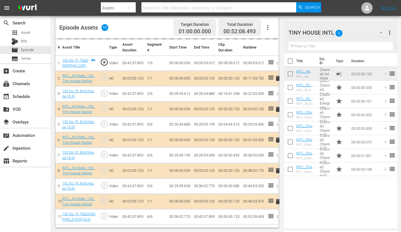
click at [179, 210] on td "00:36:02.770" at bounding box center [179, 216] width 24 height 15
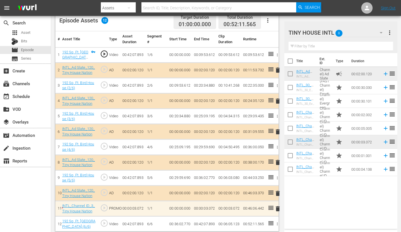
scroll to position [159, 0]
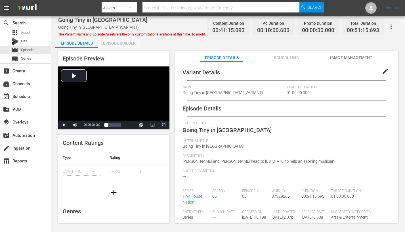
click at [122, 45] on div "Episode Builder" at bounding box center [119, 43] width 43 height 14
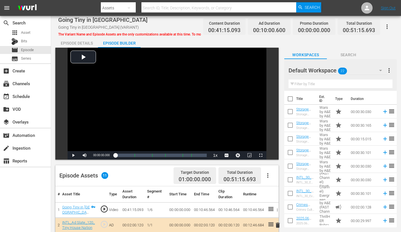
click at [118, 39] on div "Episode Builder" at bounding box center [119, 43] width 43 height 14
click at [119, 41] on div "Episode Builder" at bounding box center [119, 43] width 43 height 14
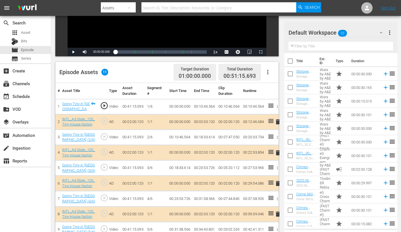
scroll to position [114, 0]
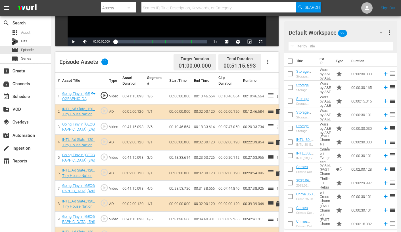
click at [278, 112] on span "delete" at bounding box center [277, 111] width 7 height 7
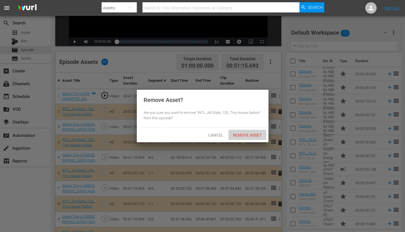
click at [245, 134] on span "Remove Asset" at bounding box center [248, 135] width 38 height 5
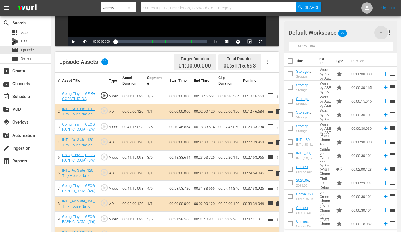
click at [382, 35] on icon "button" at bounding box center [381, 32] width 7 height 7
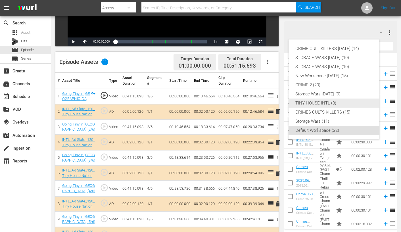
click at [319, 105] on div "TINY HOUSE INTL (8)" at bounding box center [333, 103] width 77 height 9
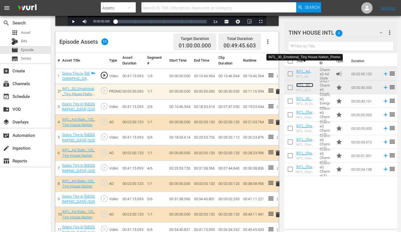
scroll to position [148, 0]
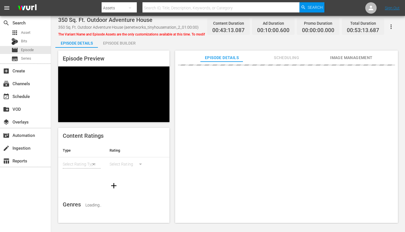
click at [123, 45] on div "Episode Builder" at bounding box center [119, 43] width 43 height 14
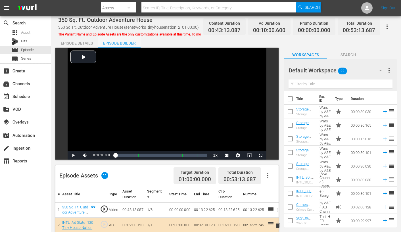
click at [128, 43] on div "Episode Builder" at bounding box center [119, 43] width 43 height 14
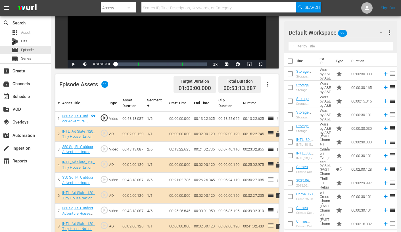
scroll to position [114, 0]
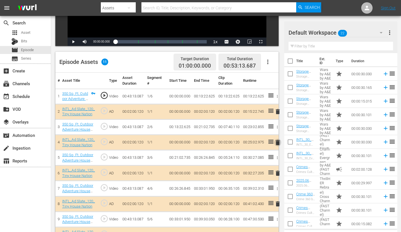
click at [276, 141] on span "delete" at bounding box center [277, 142] width 7 height 7
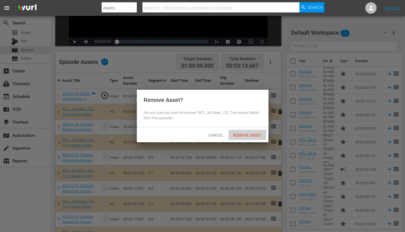
click at [248, 134] on span "Remove Asset" at bounding box center [248, 135] width 38 height 5
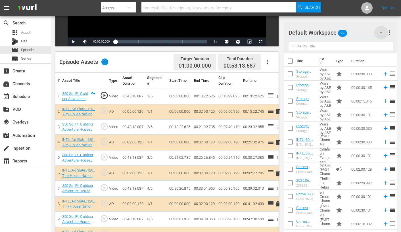
click at [382, 32] on icon "button" at bounding box center [381, 32] width 7 height 7
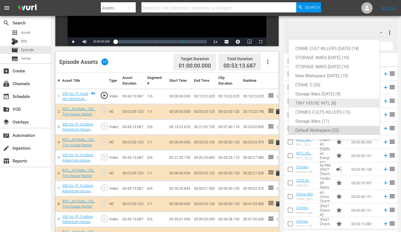
click at [325, 103] on div "TINY HOUSE INTL (8)" at bounding box center [333, 103] width 77 height 9
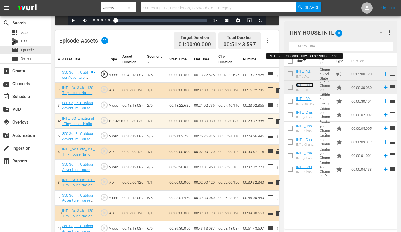
scroll to position [148, 0]
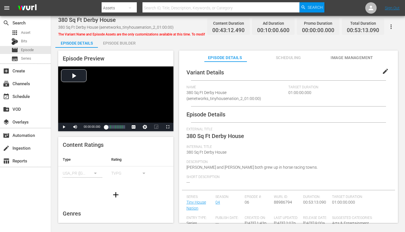
click at [123, 42] on div "Episode Builder" at bounding box center [119, 43] width 43 height 14
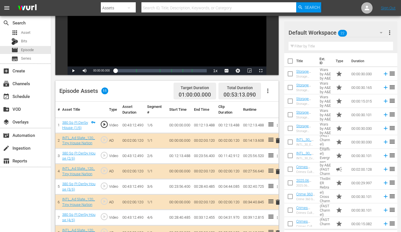
scroll to position [85, 0]
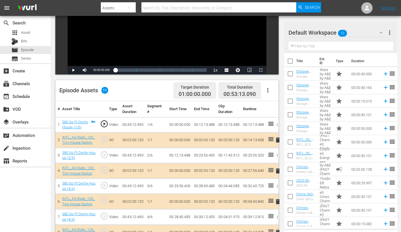
click at [278, 202] on span "delete" at bounding box center [277, 201] width 7 height 7
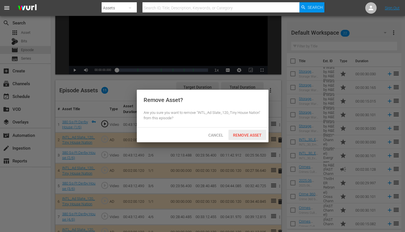
click at [252, 135] on span "Remove Asset" at bounding box center [248, 135] width 38 height 5
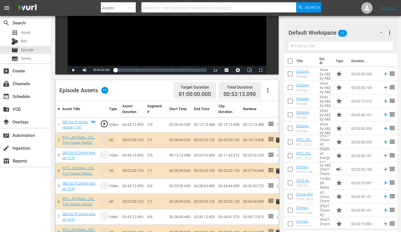
click at [379, 31] on icon "button" at bounding box center [381, 32] width 7 height 7
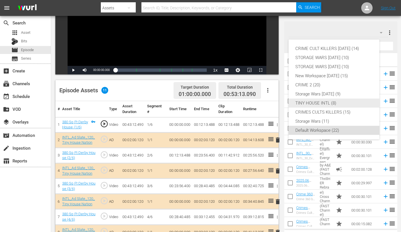
click at [313, 103] on div "TINY HOUSE INTL (8)" at bounding box center [333, 103] width 77 height 9
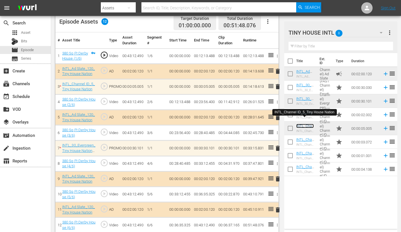
scroll to position [159, 0]
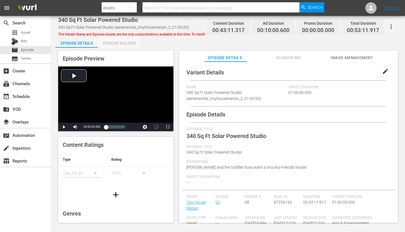
click at [125, 43] on div "Episode Builder" at bounding box center [119, 43] width 43 height 14
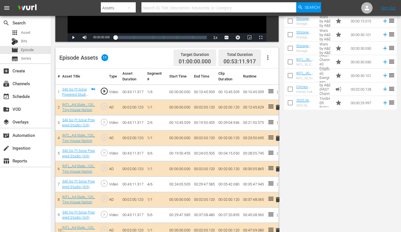
scroll to position [142, 0]
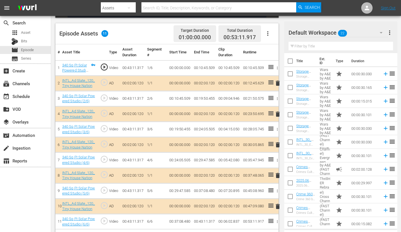
click at [276, 176] on span "delete" at bounding box center [277, 175] width 7 height 7
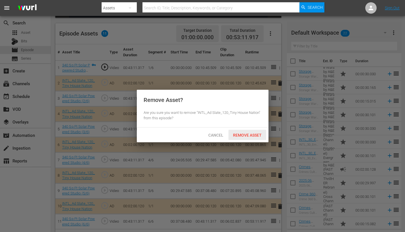
click at [246, 134] on span "Remove Asset" at bounding box center [248, 135] width 38 height 5
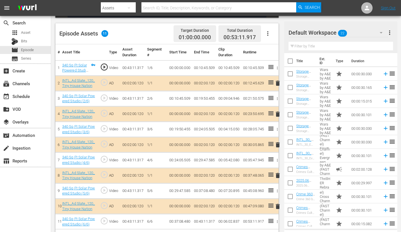
click at [380, 31] on icon "button" at bounding box center [381, 32] width 7 height 7
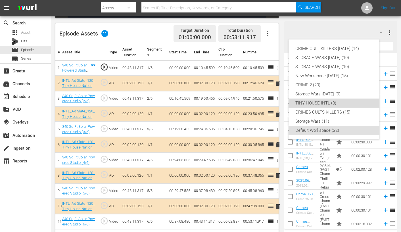
click at [319, 102] on div "TINY HOUSE INTL (8)" at bounding box center [333, 103] width 77 height 9
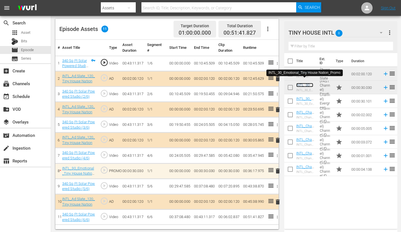
scroll to position [148, 0]
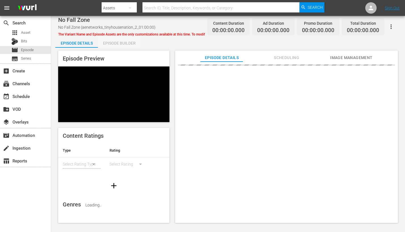
click at [125, 44] on div "Episode Builder" at bounding box center [119, 43] width 43 height 14
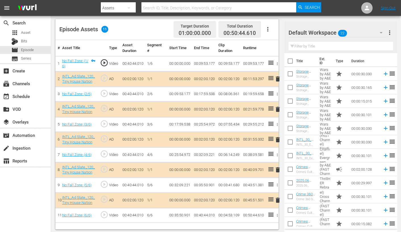
scroll to position [148, 0]
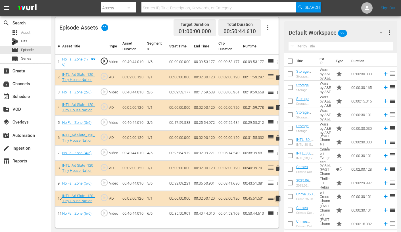
click at [279, 198] on span "delete" at bounding box center [277, 198] width 7 height 7
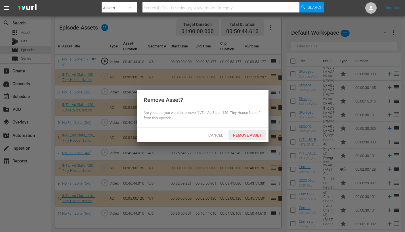
click at [245, 133] on span "Remove Asset" at bounding box center [248, 135] width 38 height 5
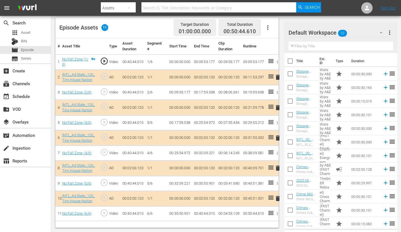
click at [378, 33] on icon "button" at bounding box center [381, 32] width 7 height 7
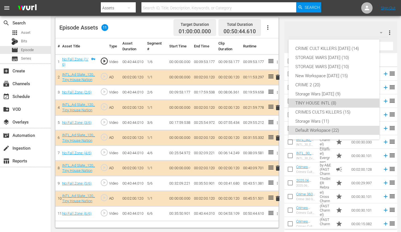
click at [310, 101] on div "TINY HOUSE INTL (8)" at bounding box center [333, 103] width 77 height 9
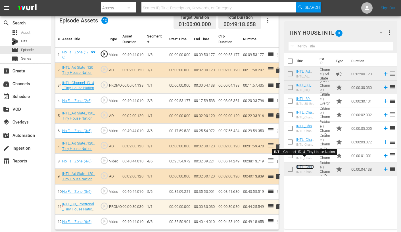
scroll to position [157, 0]
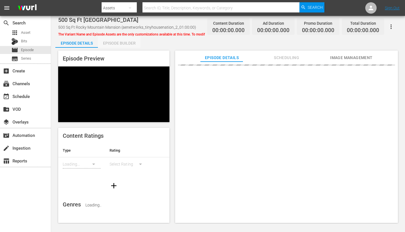
click at [114, 41] on div "Episode Builder" at bounding box center [119, 43] width 43 height 14
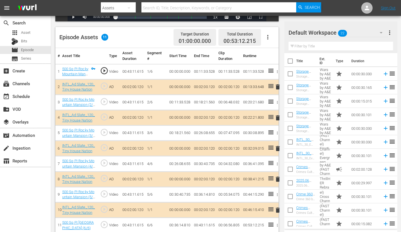
scroll to position [142, 0]
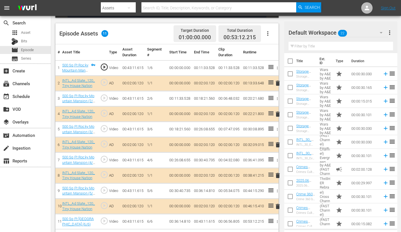
click at [278, 114] on span "delete" at bounding box center [277, 114] width 7 height 7
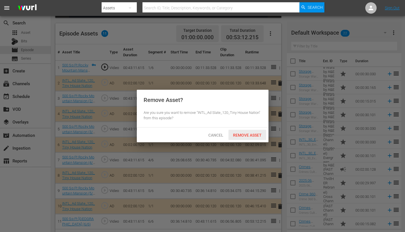
click at [255, 134] on span "Remove Asset" at bounding box center [248, 135] width 38 height 5
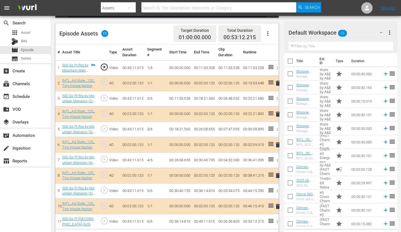
click at [380, 33] on icon "button" at bounding box center [381, 32] width 7 height 7
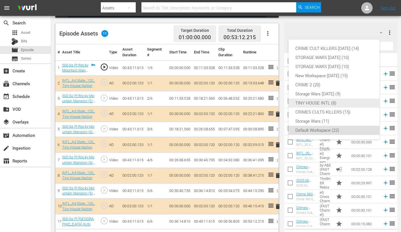
click at [312, 103] on div "TINY HOUSE INTL (8)" at bounding box center [333, 103] width 77 height 9
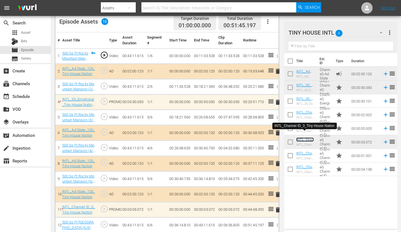
scroll to position [159, 0]
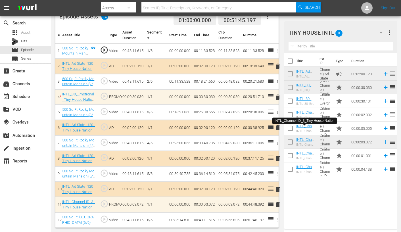
click at [278, 204] on span "delete" at bounding box center [277, 204] width 7 height 7
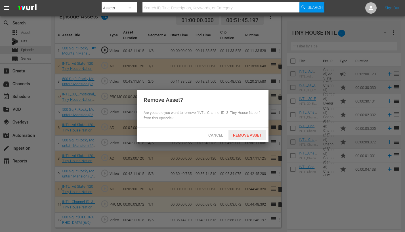
click at [249, 134] on span "Remove Asset" at bounding box center [248, 135] width 38 height 5
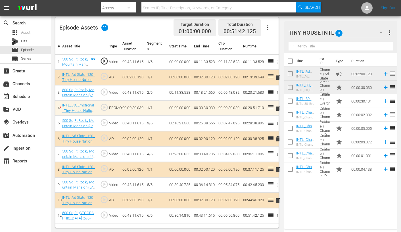
scroll to position [148, 0]
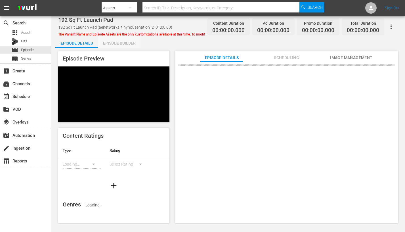
click at [111, 45] on div "Episode Builder" at bounding box center [119, 43] width 43 height 14
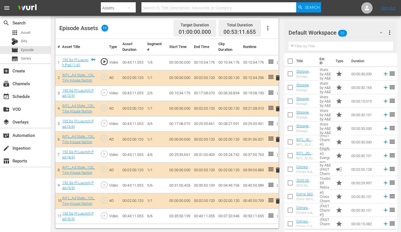
scroll to position [148, 0]
click at [383, 30] on icon "button" at bounding box center [381, 32] width 7 height 7
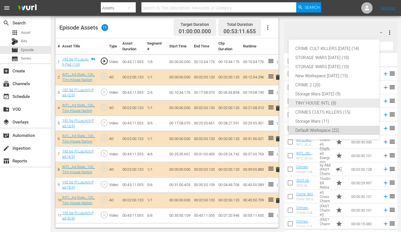
click at [307, 103] on div "TINY HOUSE INTL (8)" at bounding box center [333, 103] width 77 height 9
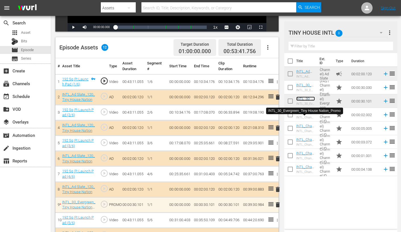
scroll to position [74, 0]
